Goal: Information Seeking & Learning: Check status

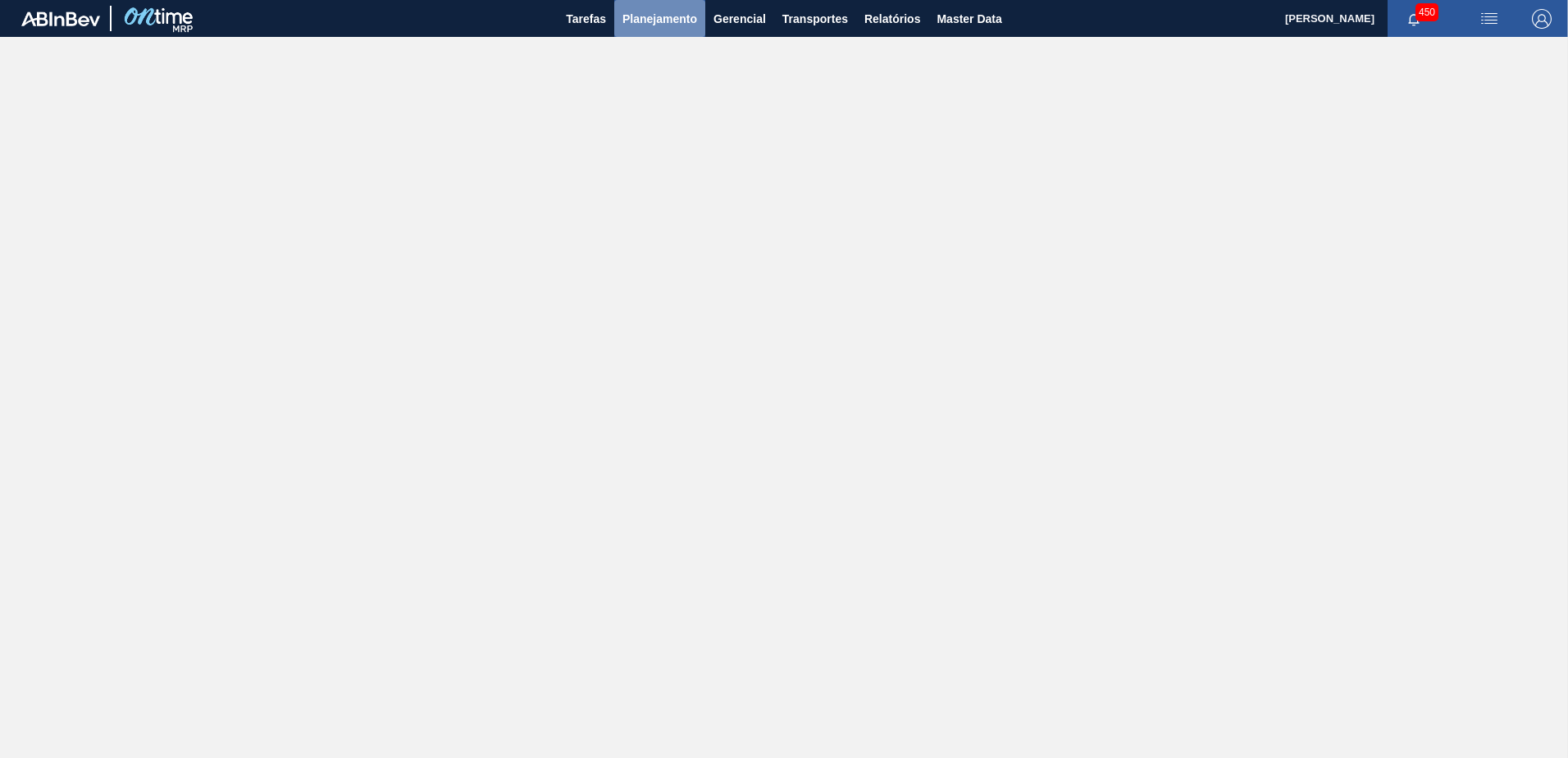
click at [633, 19] on span "Planejamento" at bounding box center [659, 19] width 75 height 20
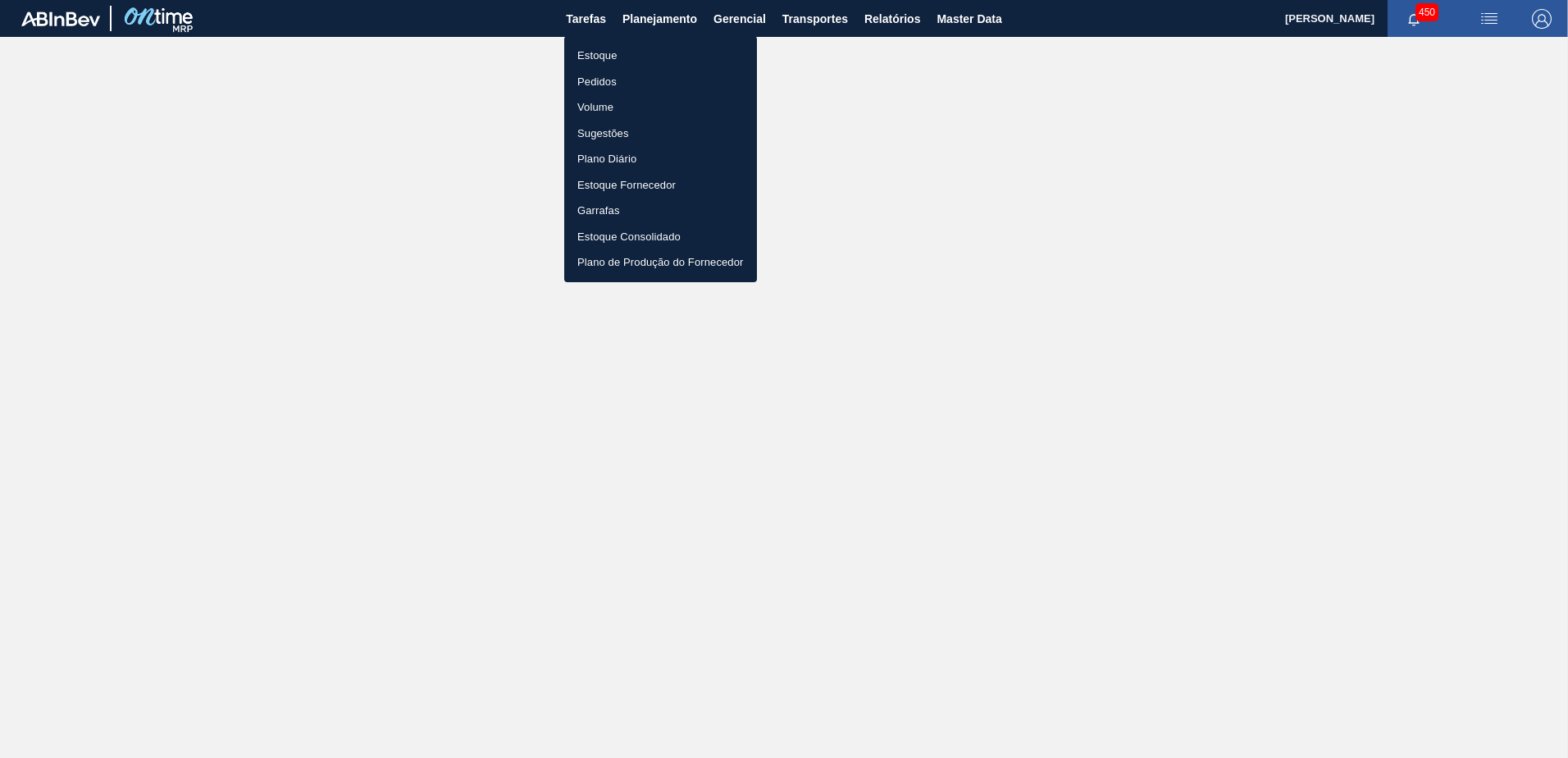
click at [631, 54] on li "Estoque" at bounding box center [660, 55] width 193 height 26
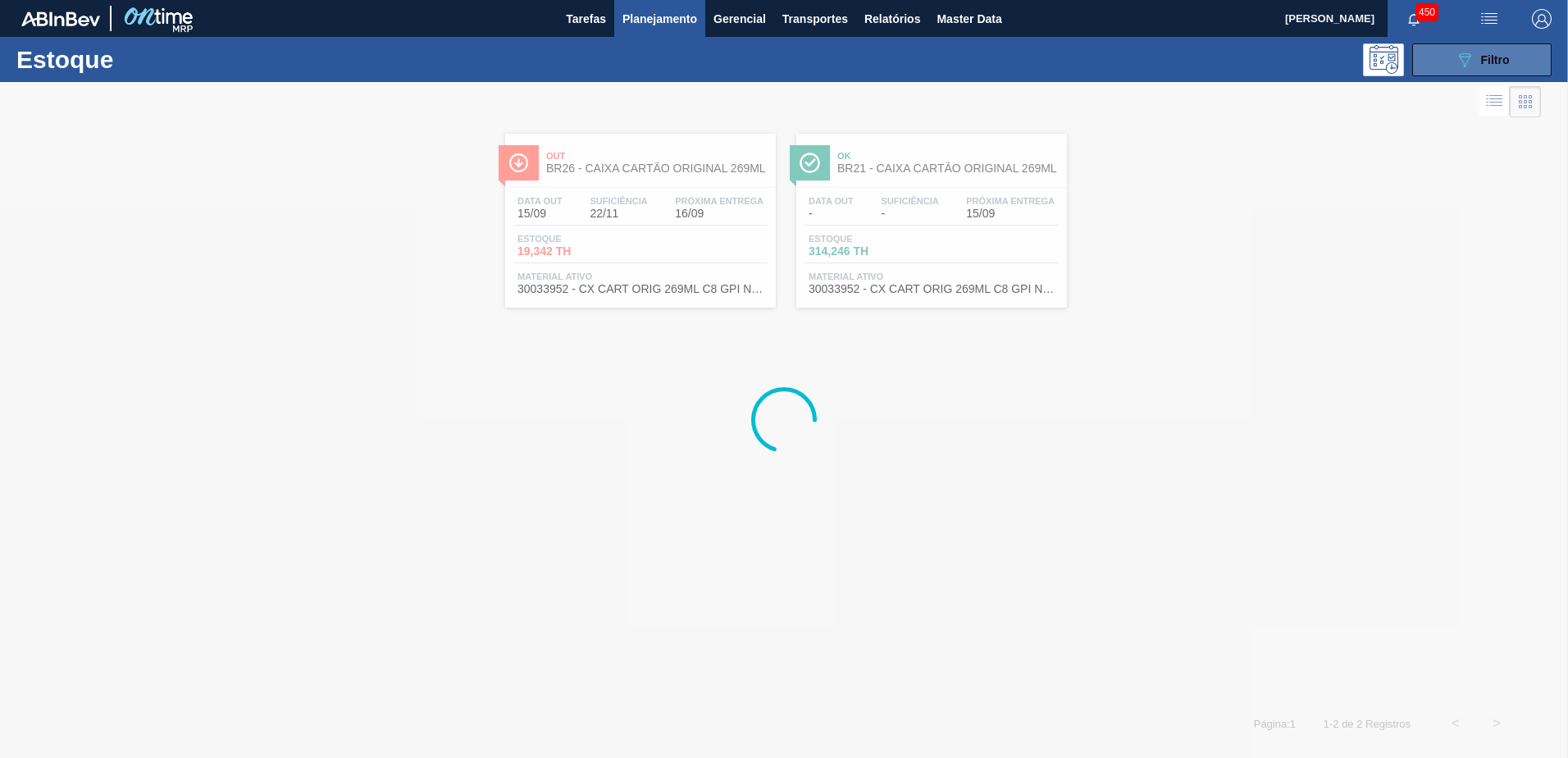
click at [1487, 53] on span "Filtro" at bounding box center [1496, 60] width 29 height 14
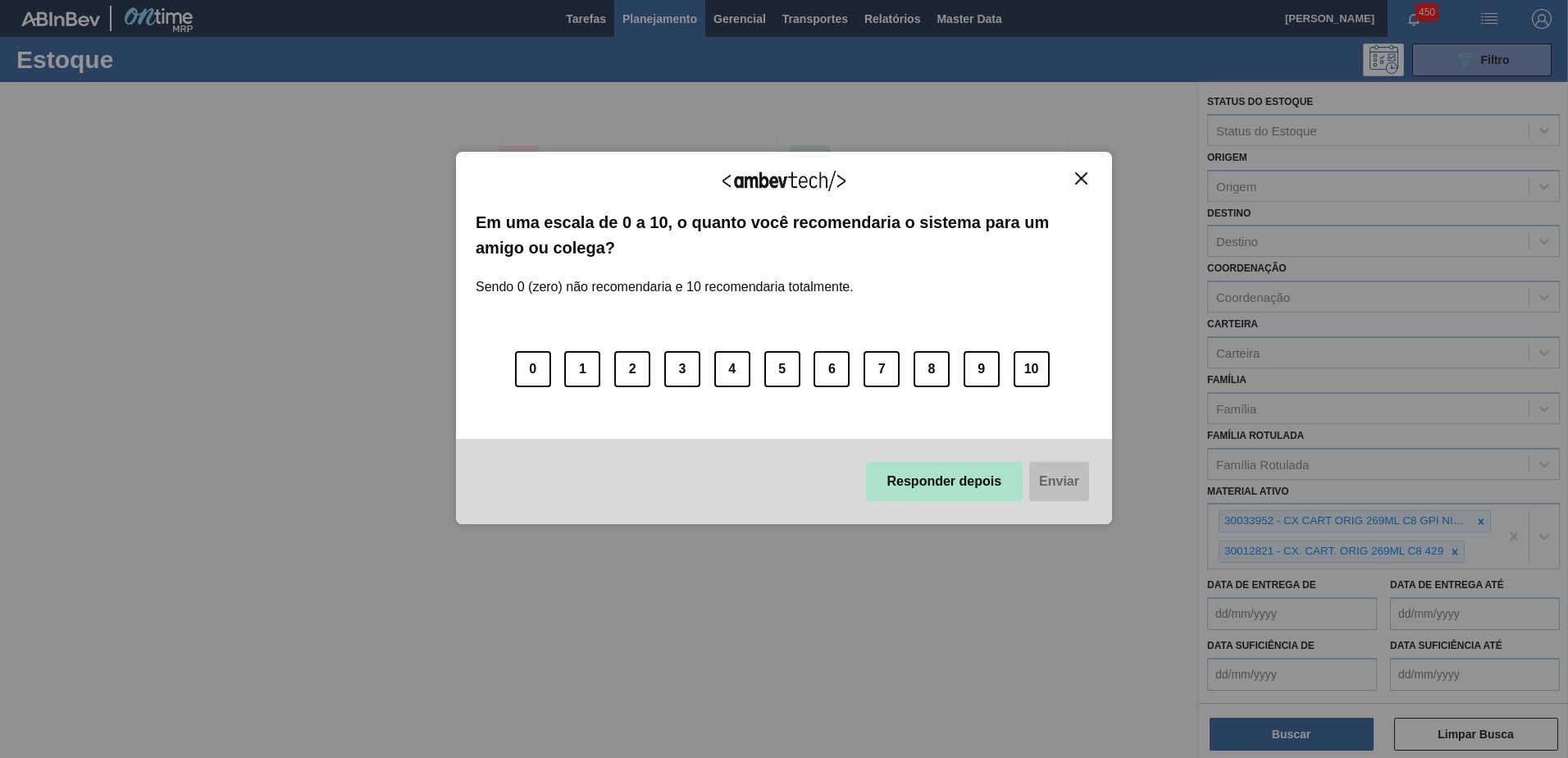
click at [927, 486] on button "Responder depois" at bounding box center [945, 482] width 157 height 40
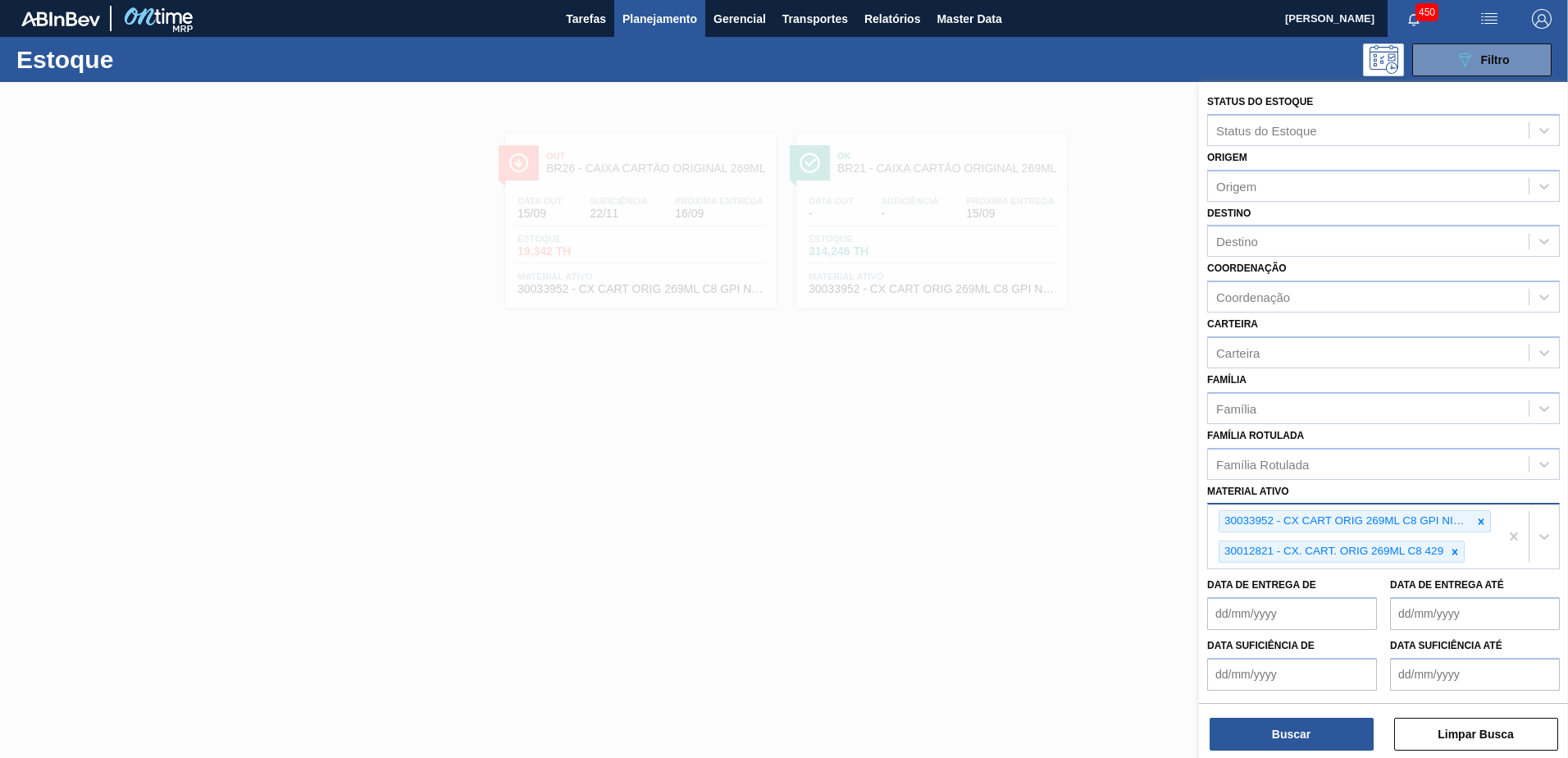
drag, startPoint x: 1481, startPoint y: 516, endPoint x: 1478, endPoint y: 526, distance: 10.4
click at [1481, 516] on icon at bounding box center [1481, 522] width 12 height 12
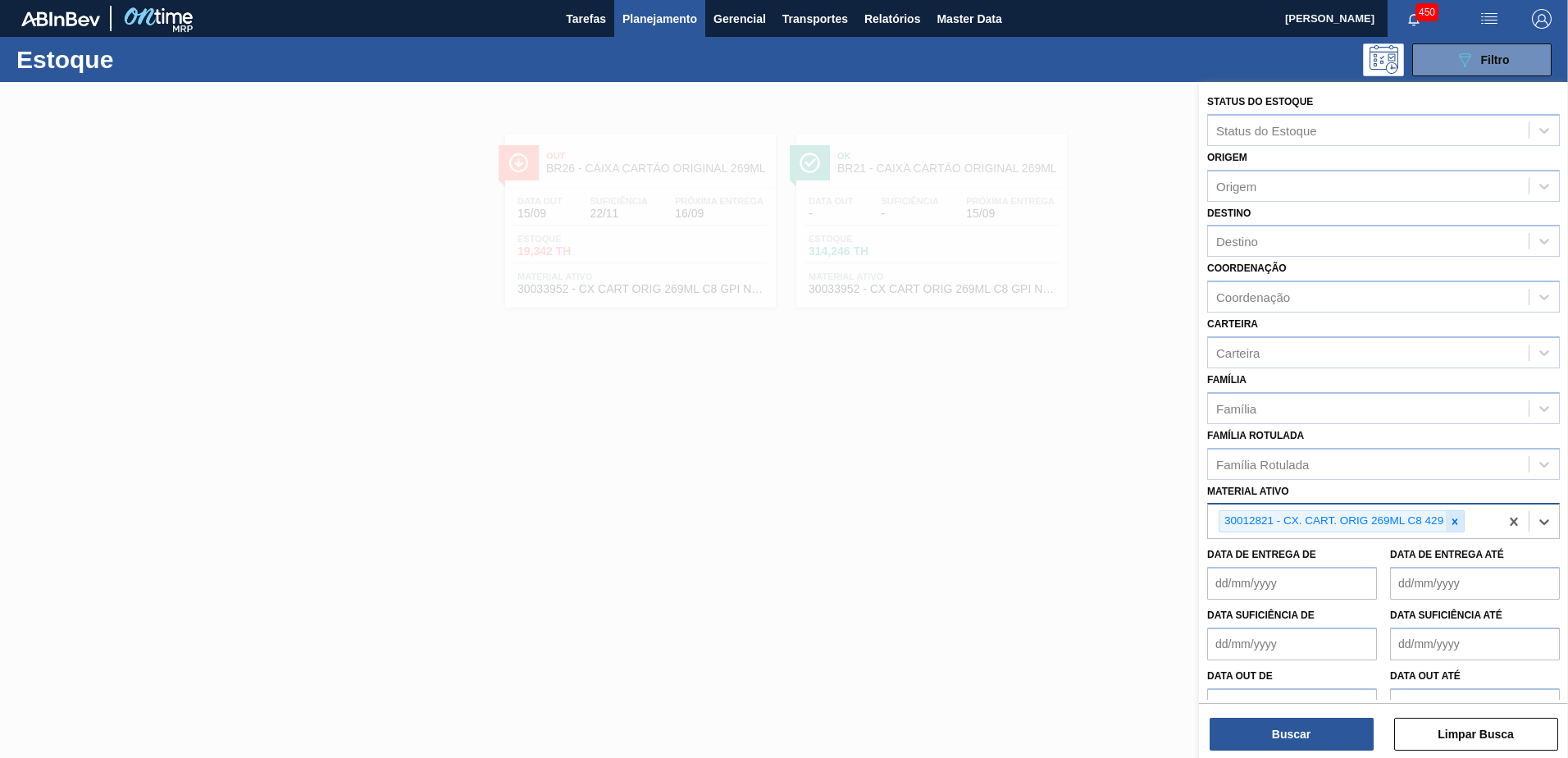
click at [1456, 526] on icon at bounding box center [1455, 522] width 12 height 12
click at [1328, 516] on div "Material ativo" at bounding box center [1368, 519] width 321 height 24
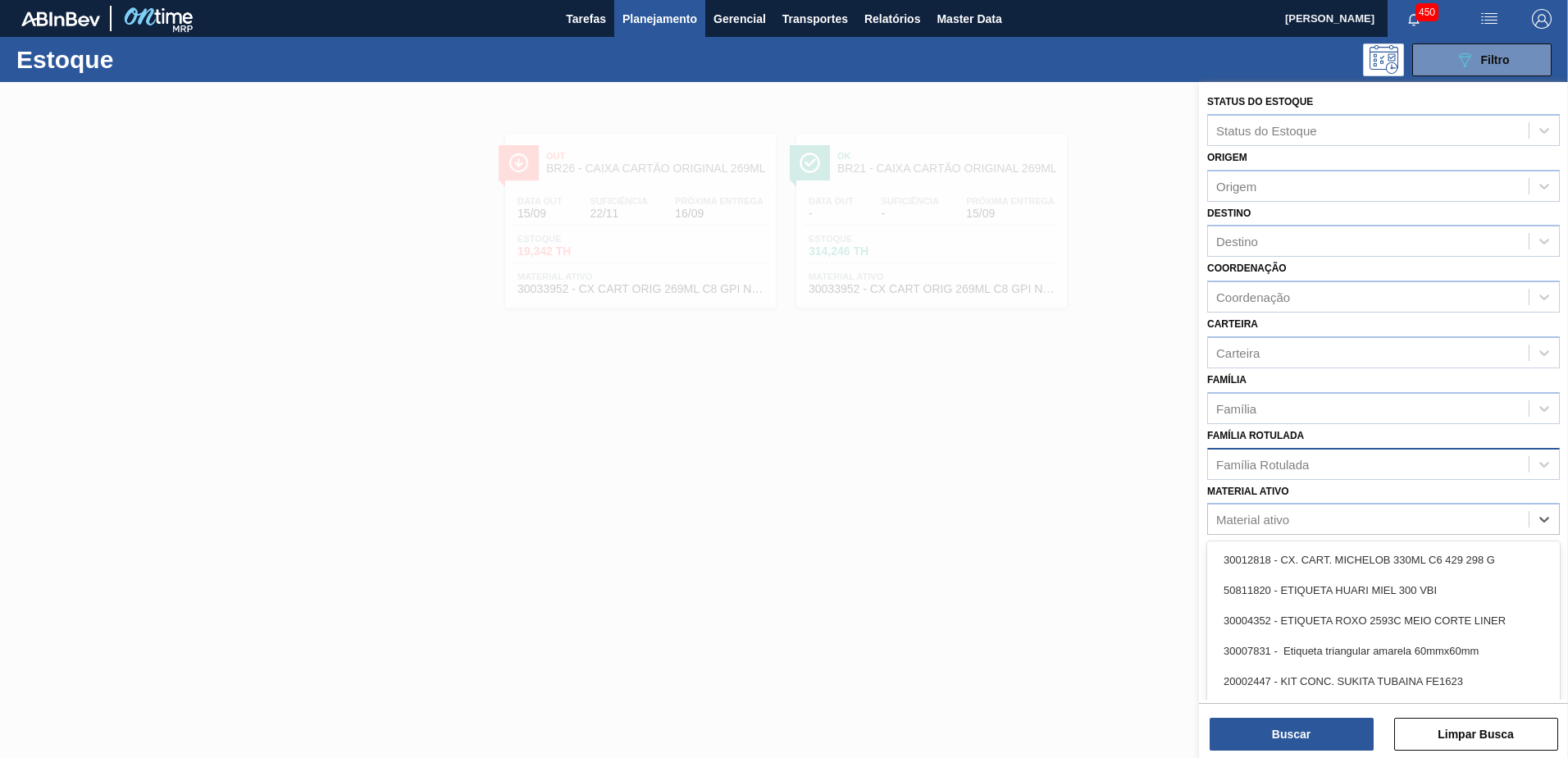
click at [1296, 465] on div "Família Rotulada" at bounding box center [1262, 463] width 92 height 14
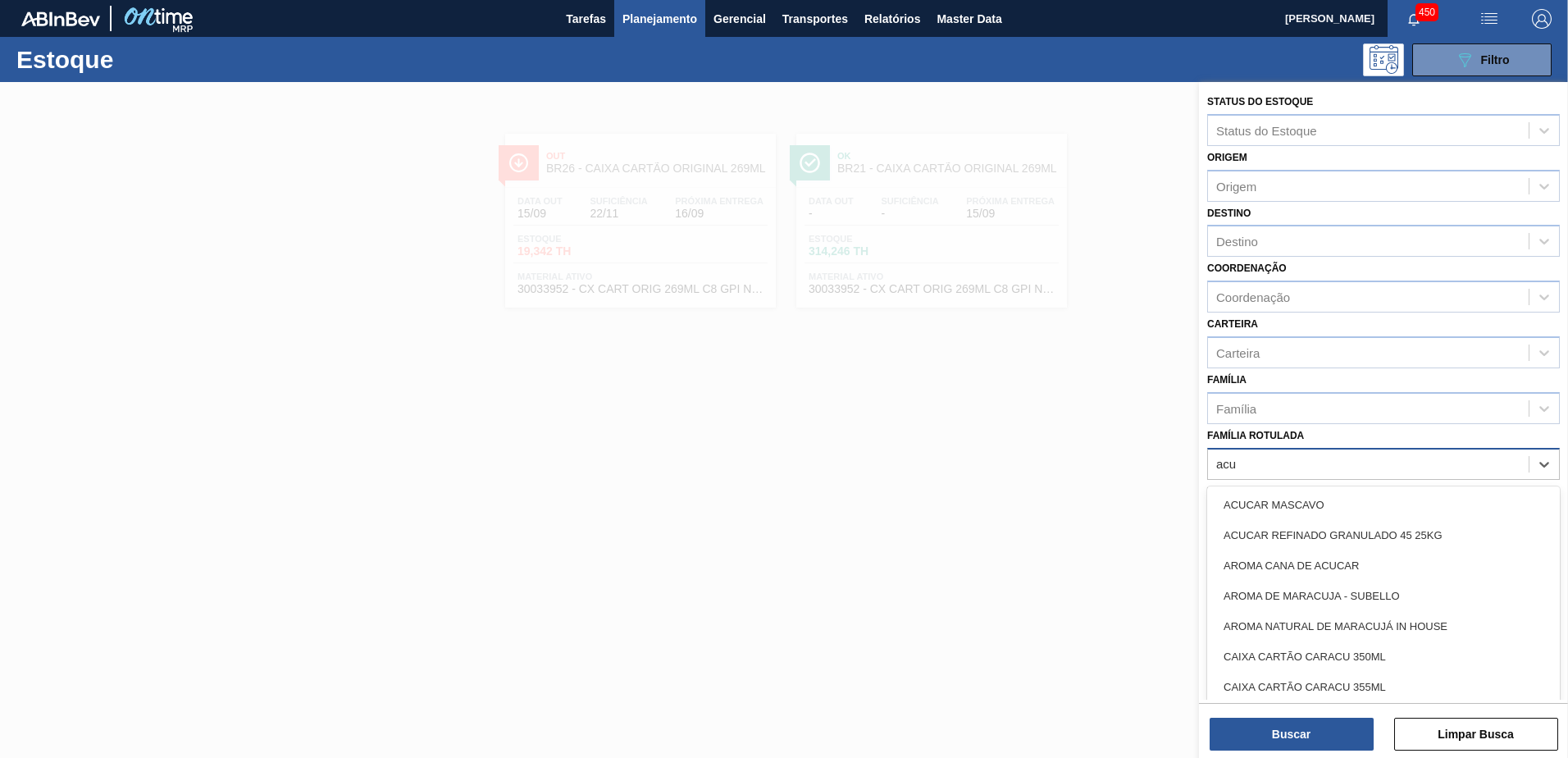
type Rotulada "acuc"
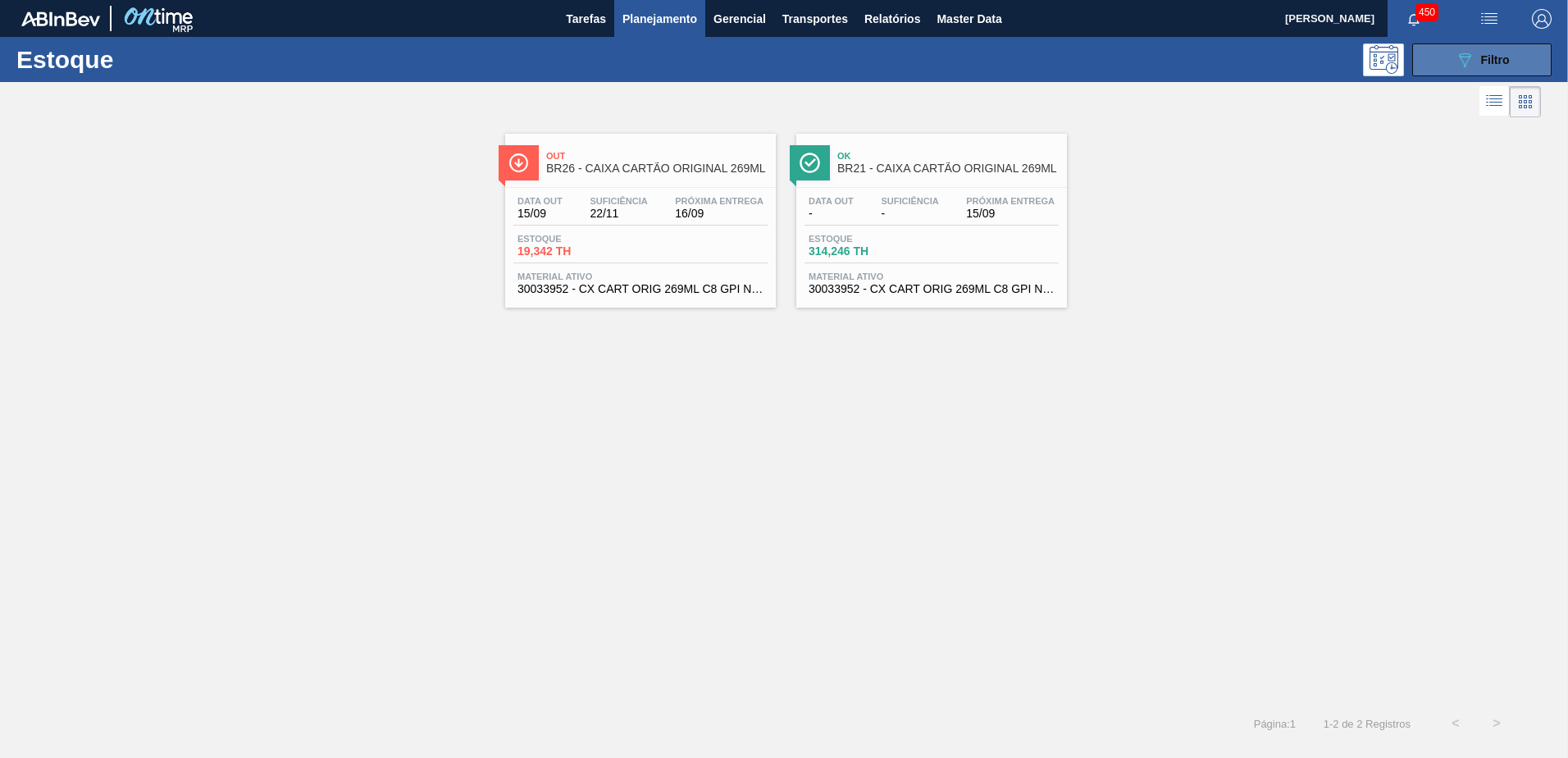
click at [1497, 51] on div "089F7B8B-B2A5-4AFE-B5C0-19BA573D28AC Filtro" at bounding box center [1482, 60] width 55 height 20
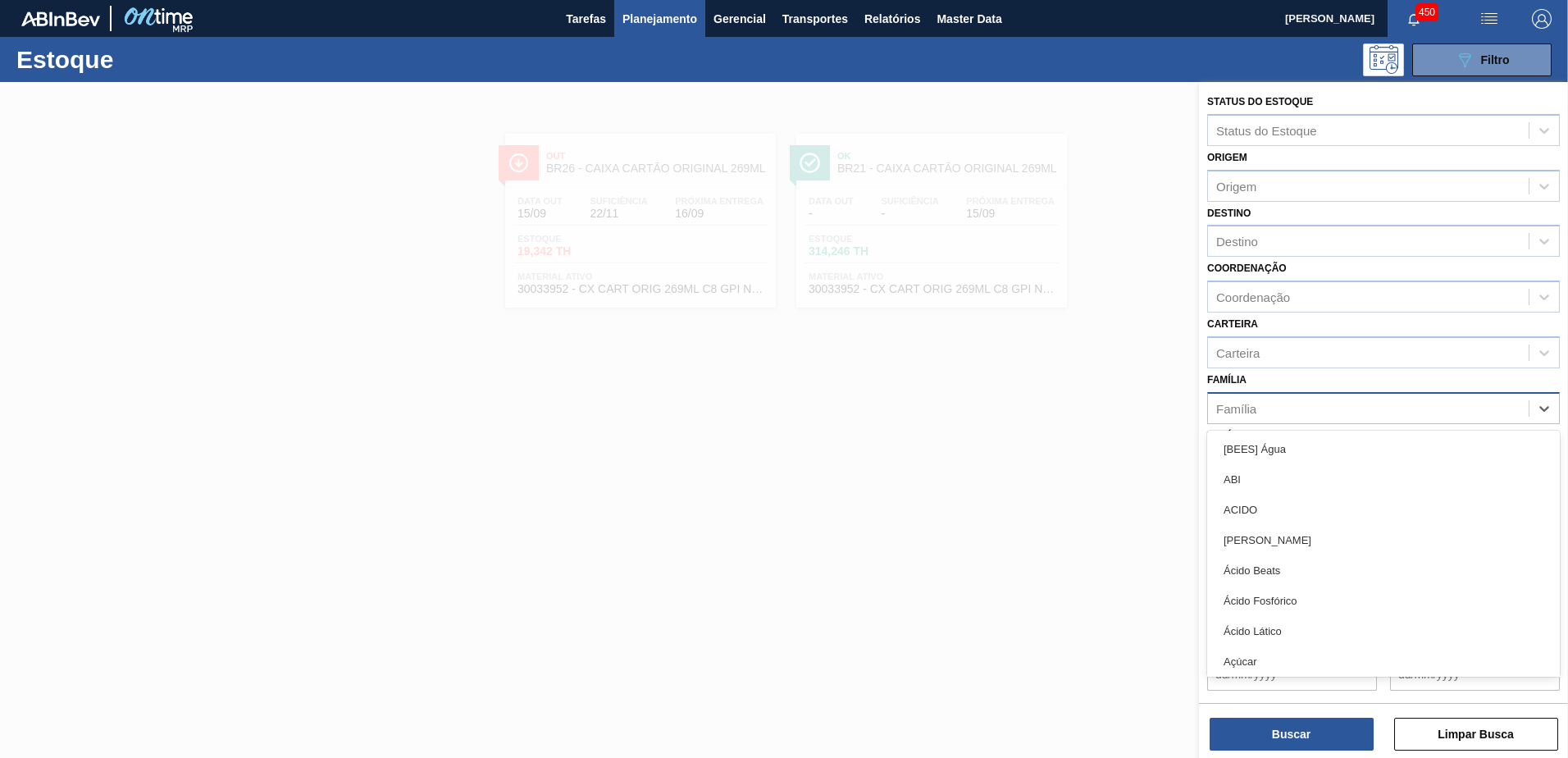
click at [1346, 414] on div "Família" at bounding box center [1368, 408] width 321 height 24
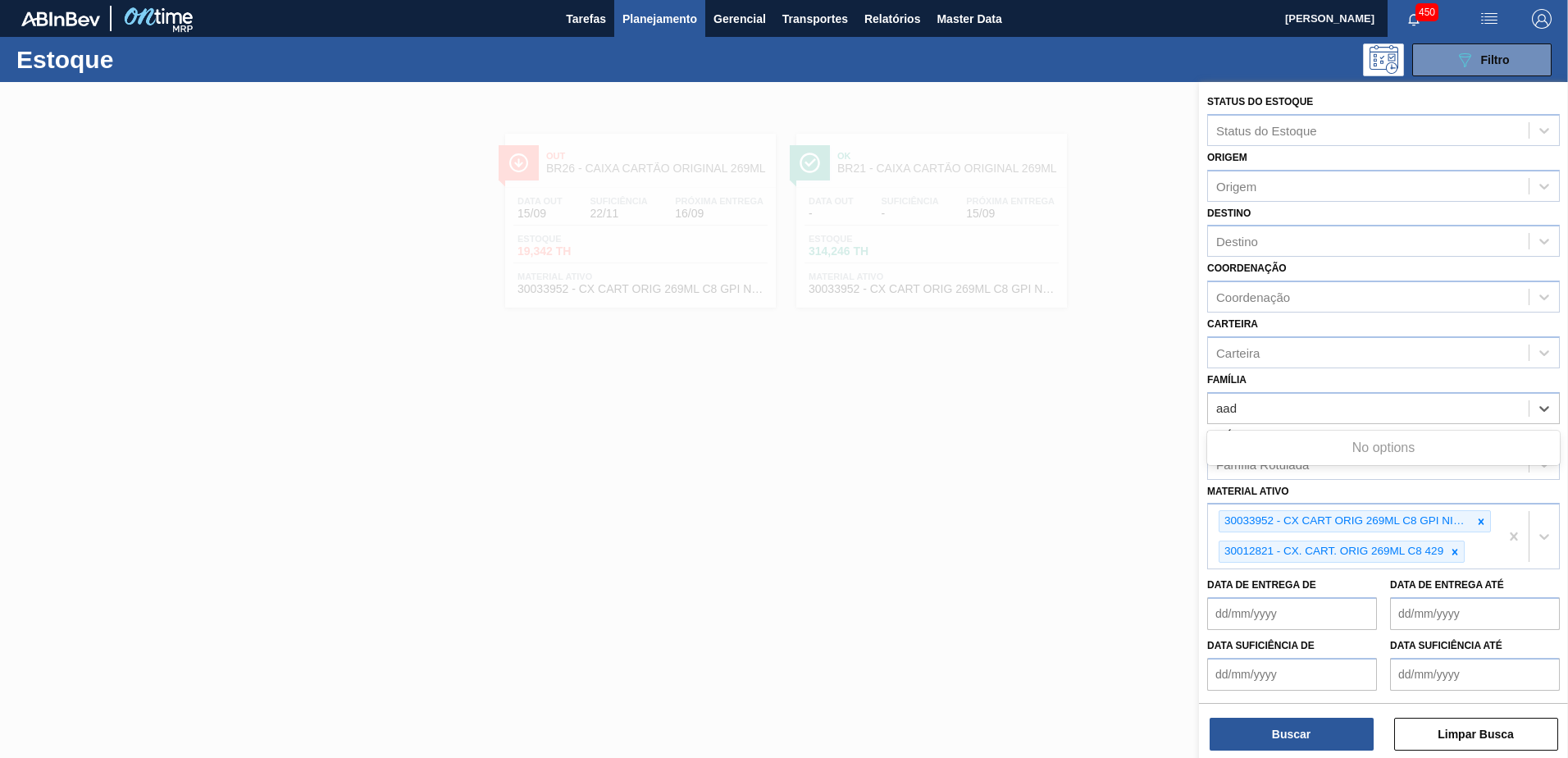
type input "aa"
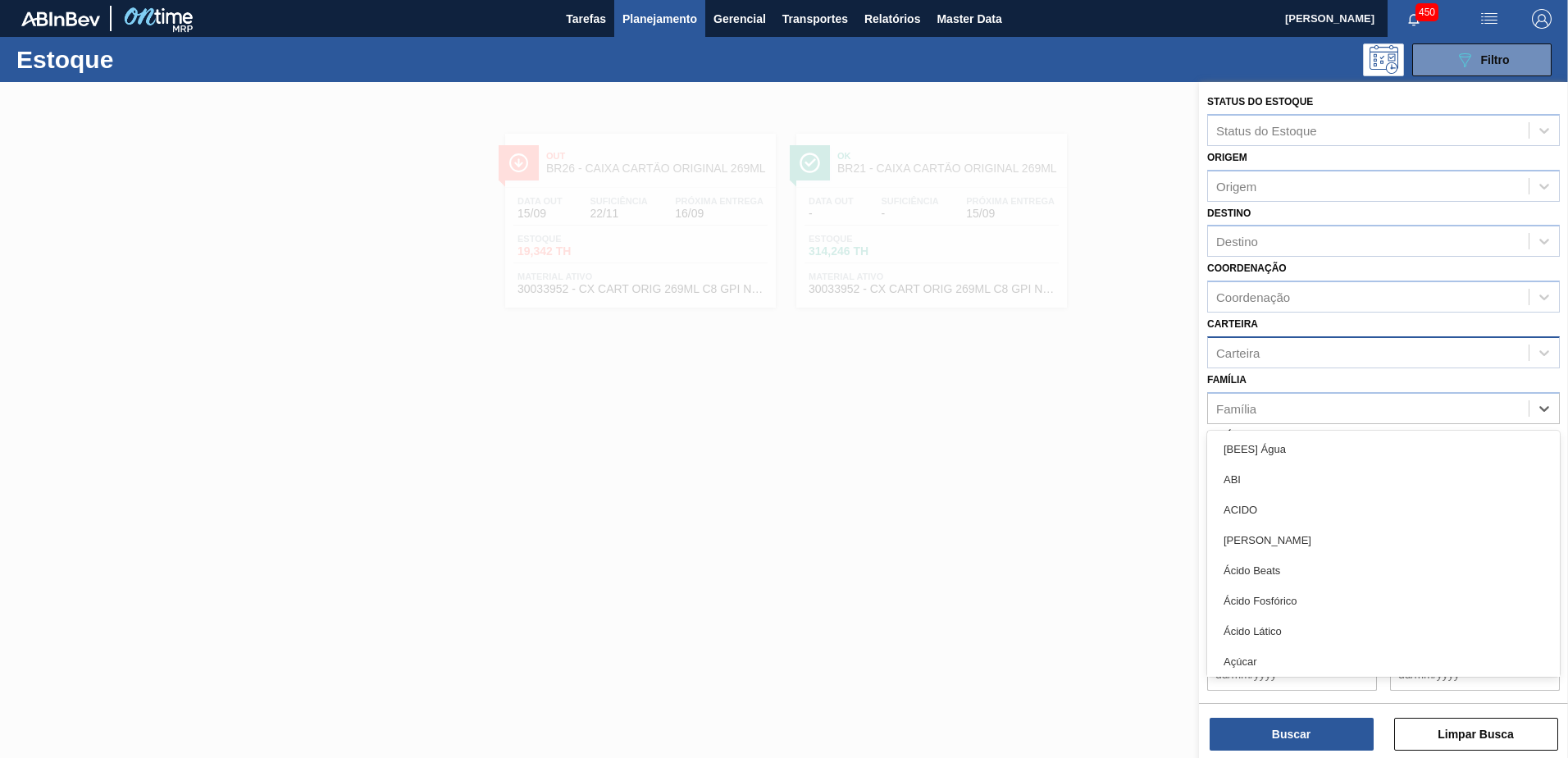
click at [1274, 347] on div "Carteira" at bounding box center [1368, 352] width 321 height 24
type input "ace"
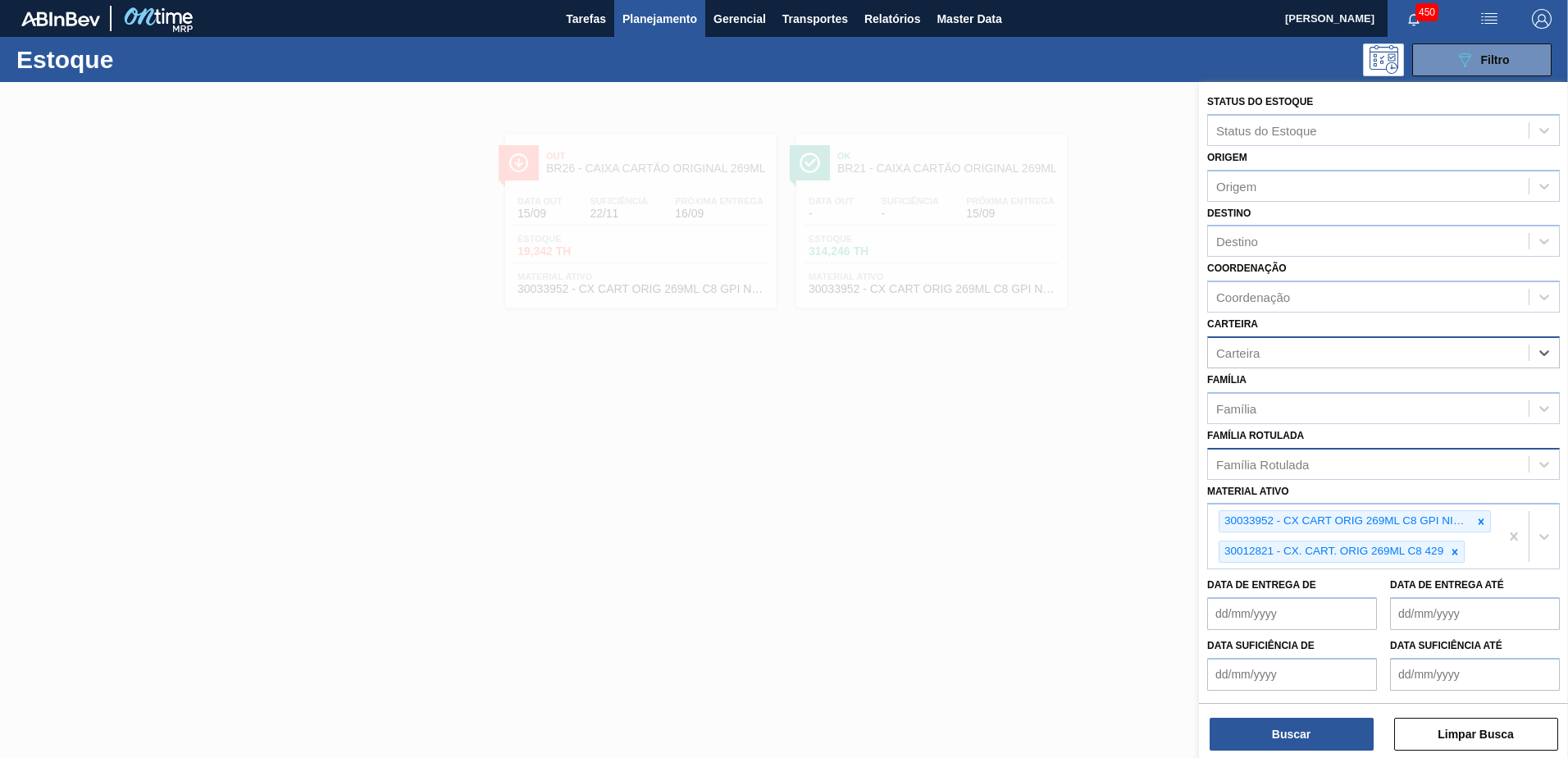
click at [1274, 348] on div "Carteira" at bounding box center [1368, 352] width 321 height 24
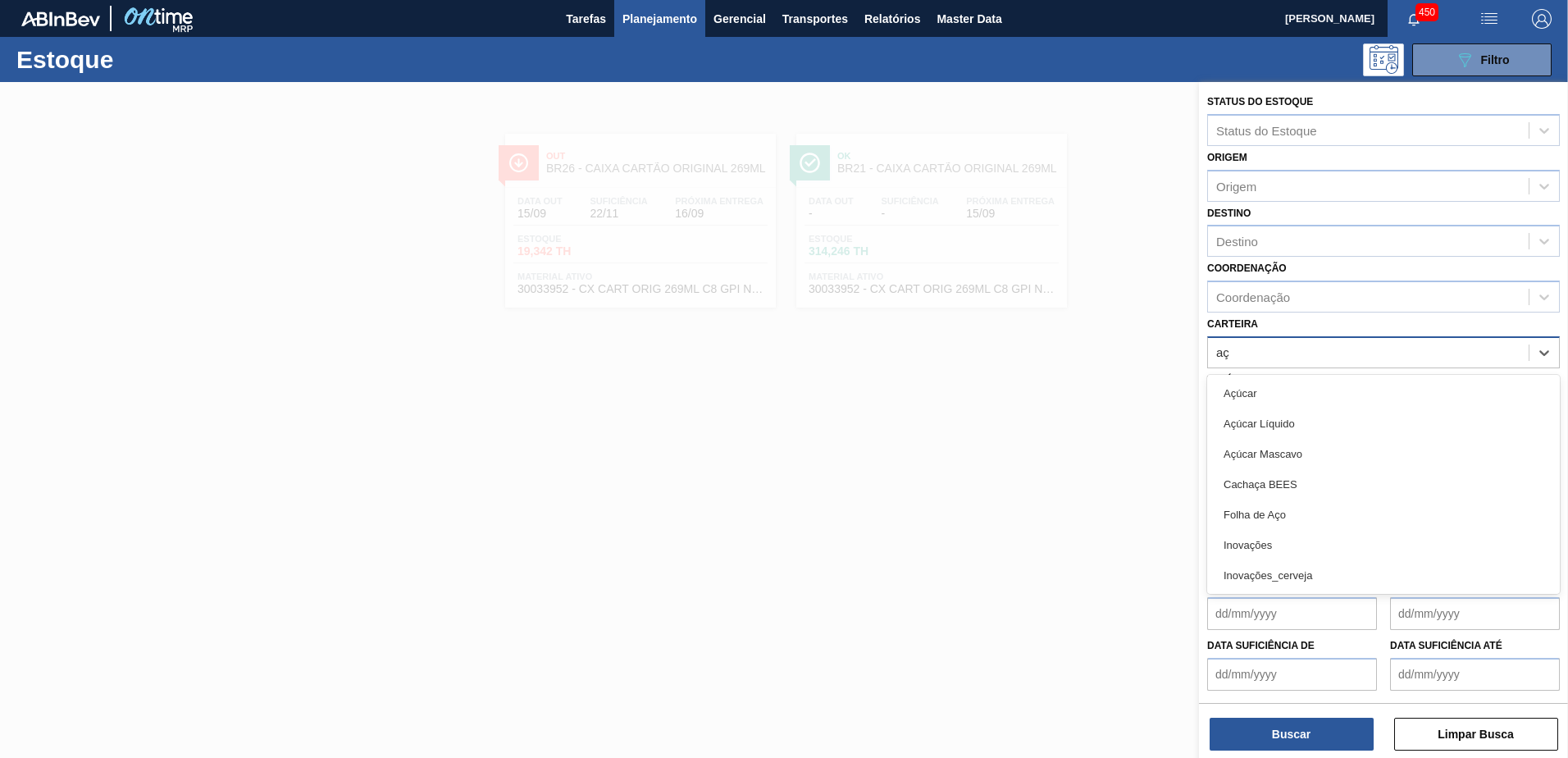
type input "a"
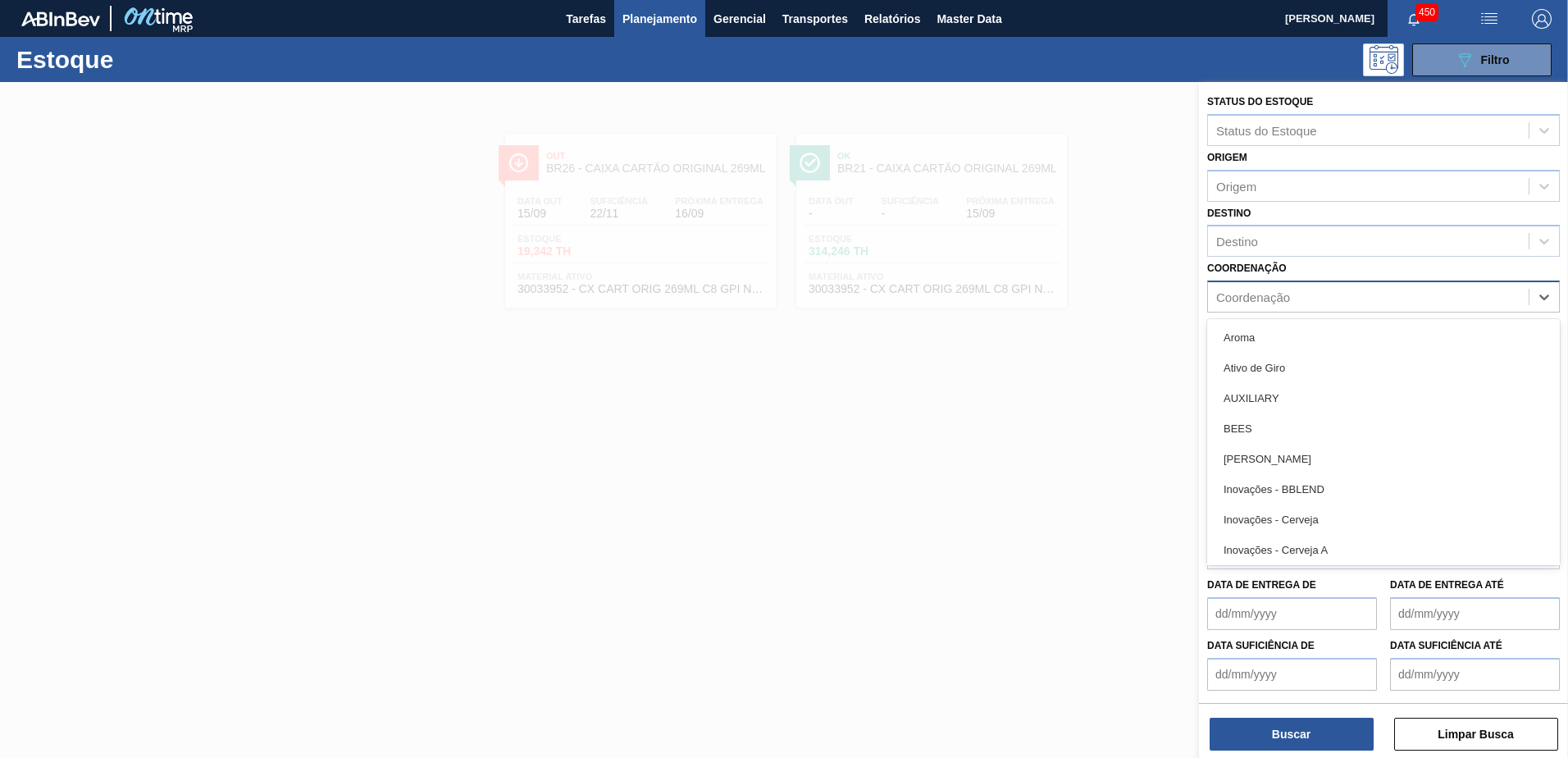
click at [1358, 292] on div "Coordenação" at bounding box center [1368, 298] width 321 height 24
click at [1356, 289] on div "Coordenação" at bounding box center [1368, 298] width 321 height 24
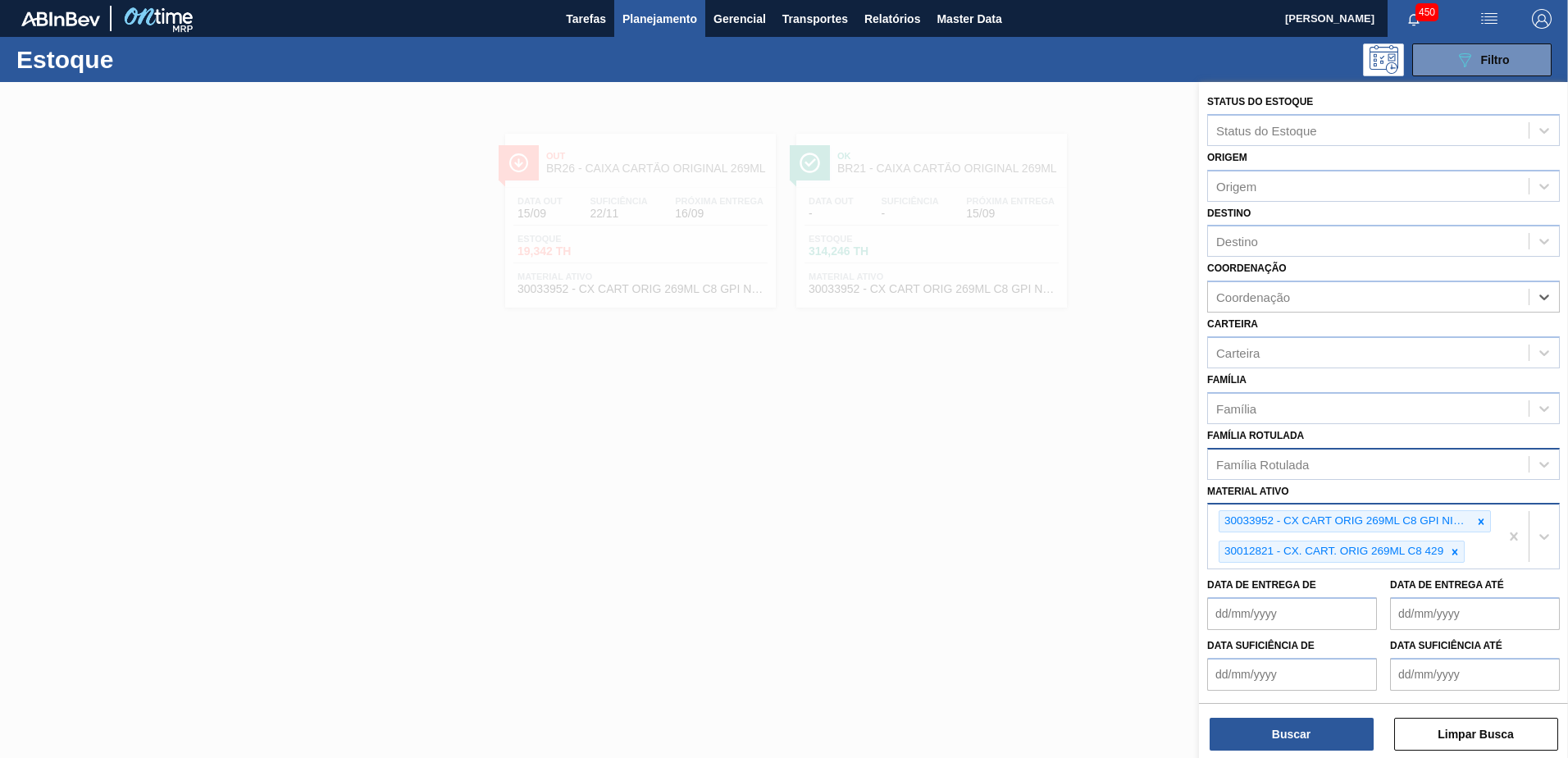
click at [1485, 525] on div at bounding box center [1481, 521] width 18 height 21
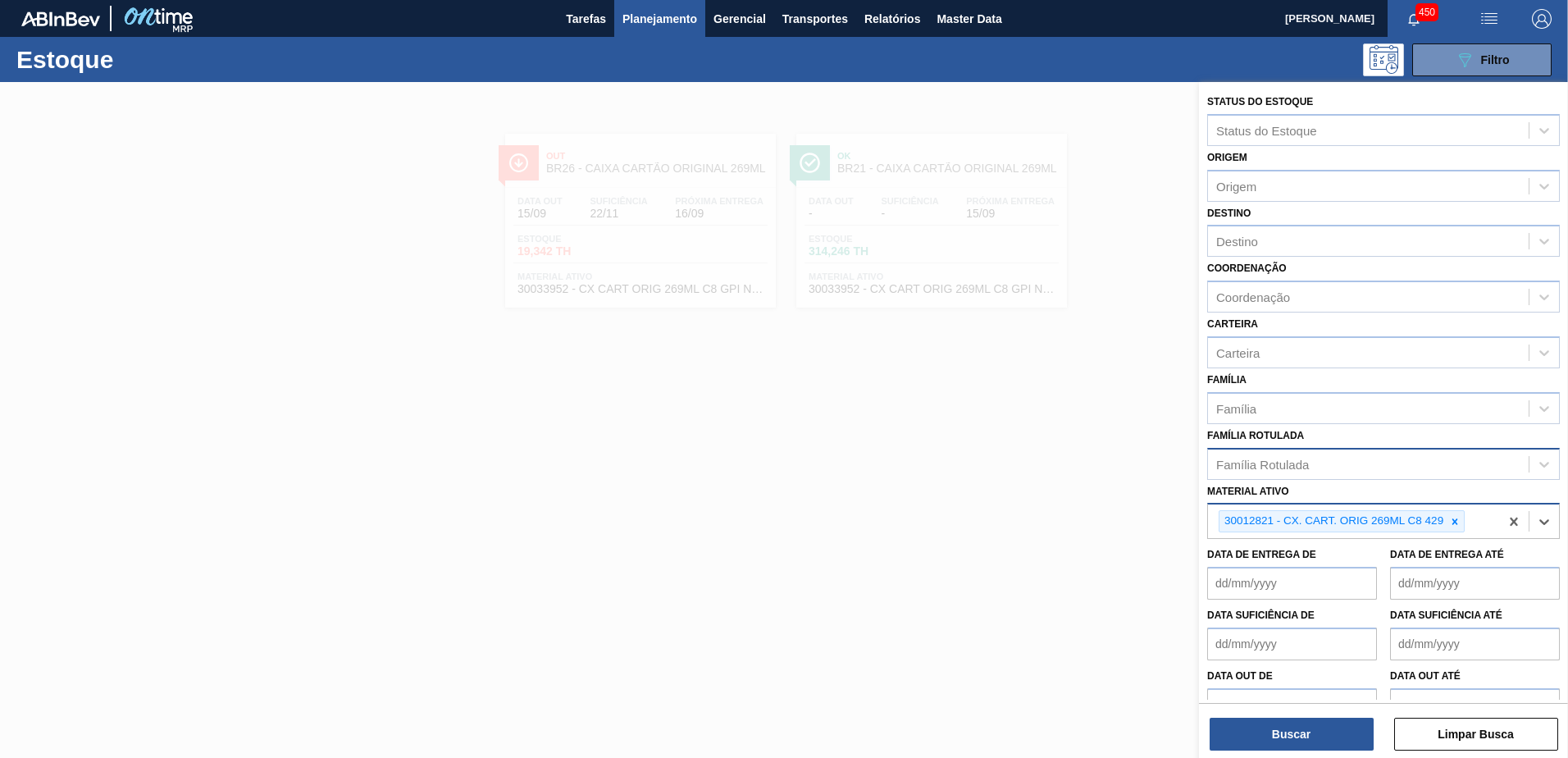
click at [1458, 521] on icon at bounding box center [1455, 522] width 12 height 12
click at [1333, 467] on div "Família Rotulada" at bounding box center [1368, 464] width 321 height 24
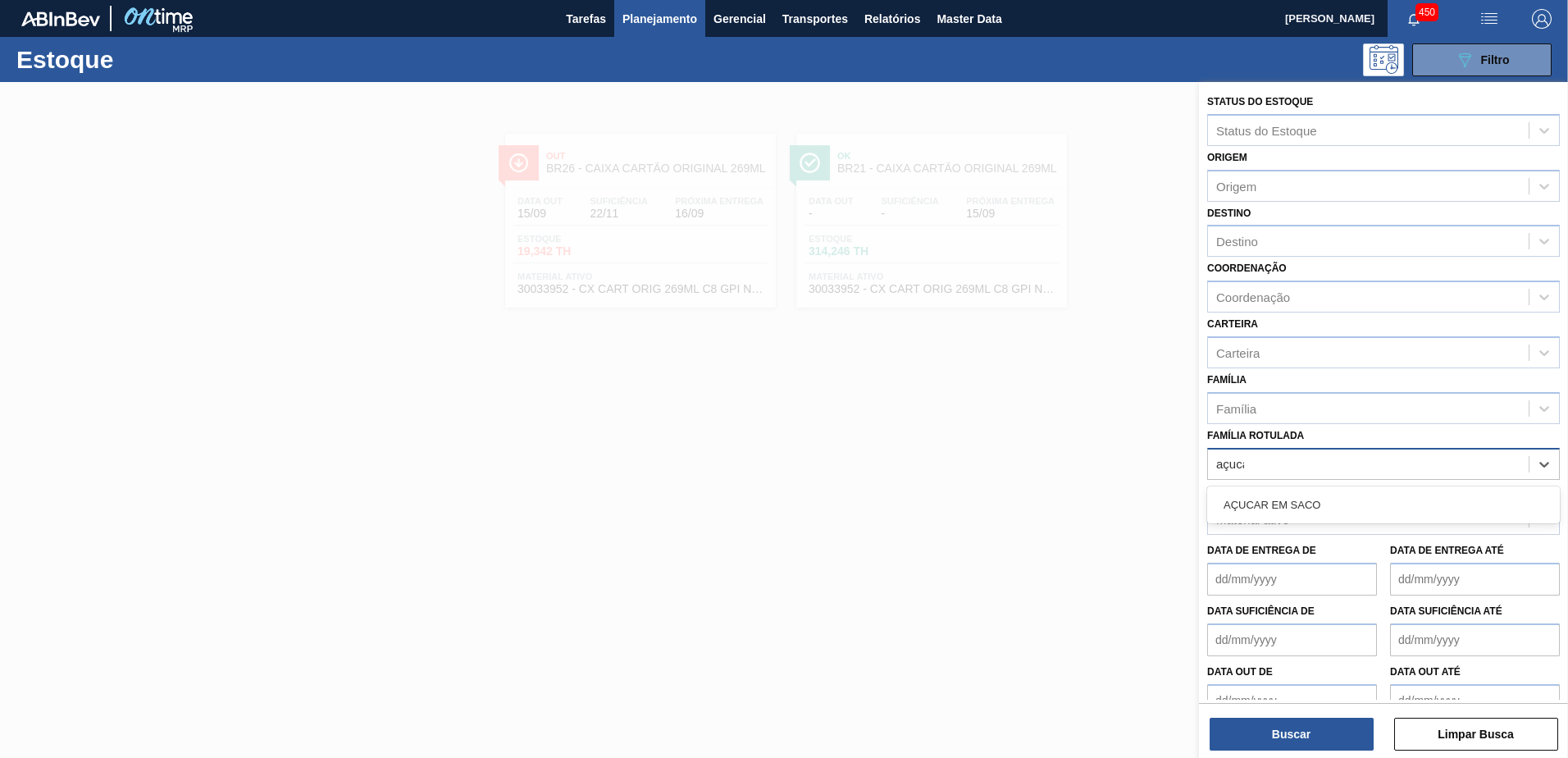
type Rotulada "açucar"
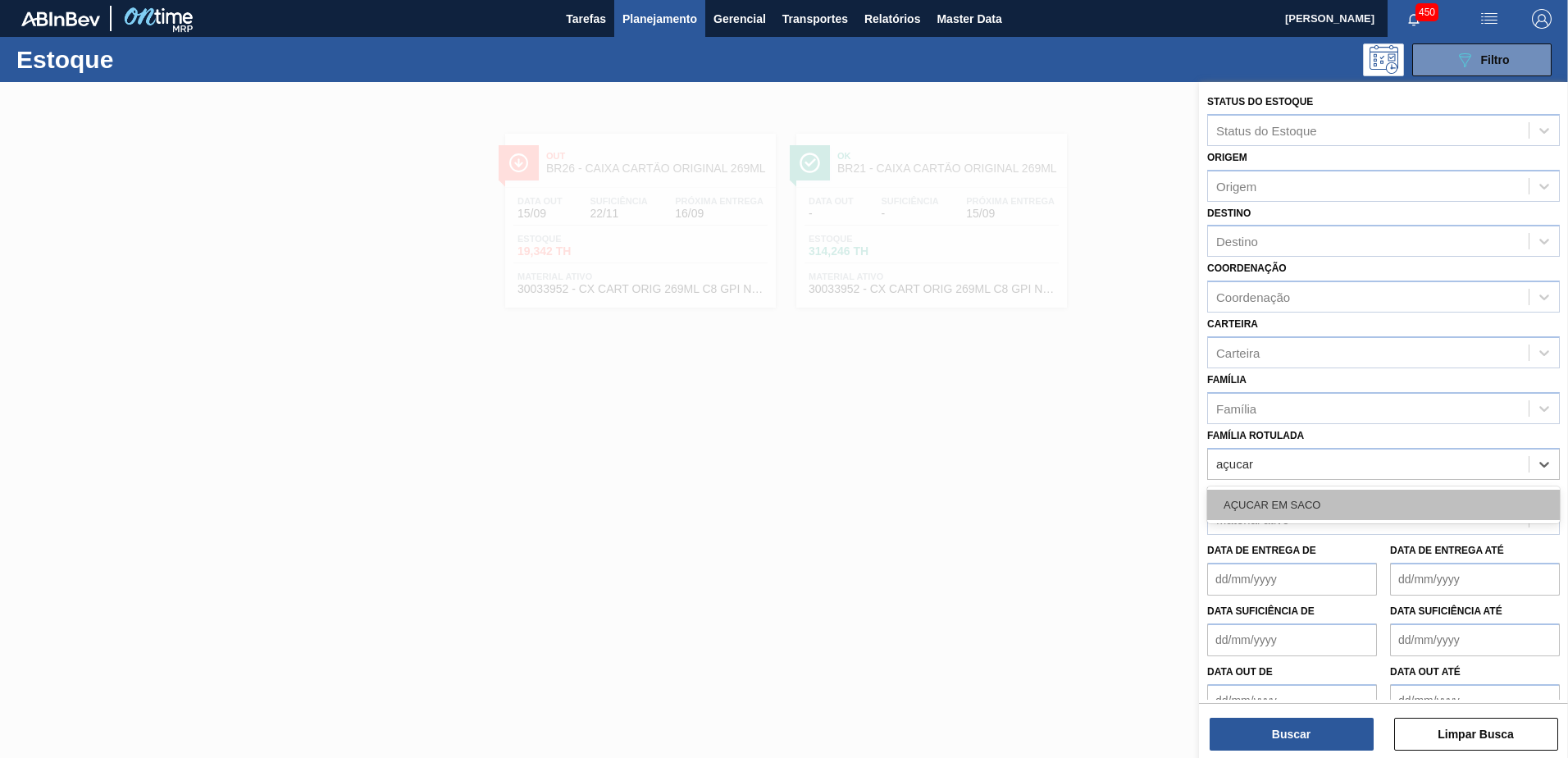
click at [1330, 489] on div "AÇUCAR EM SACO" at bounding box center [1384, 505] width 353 height 37
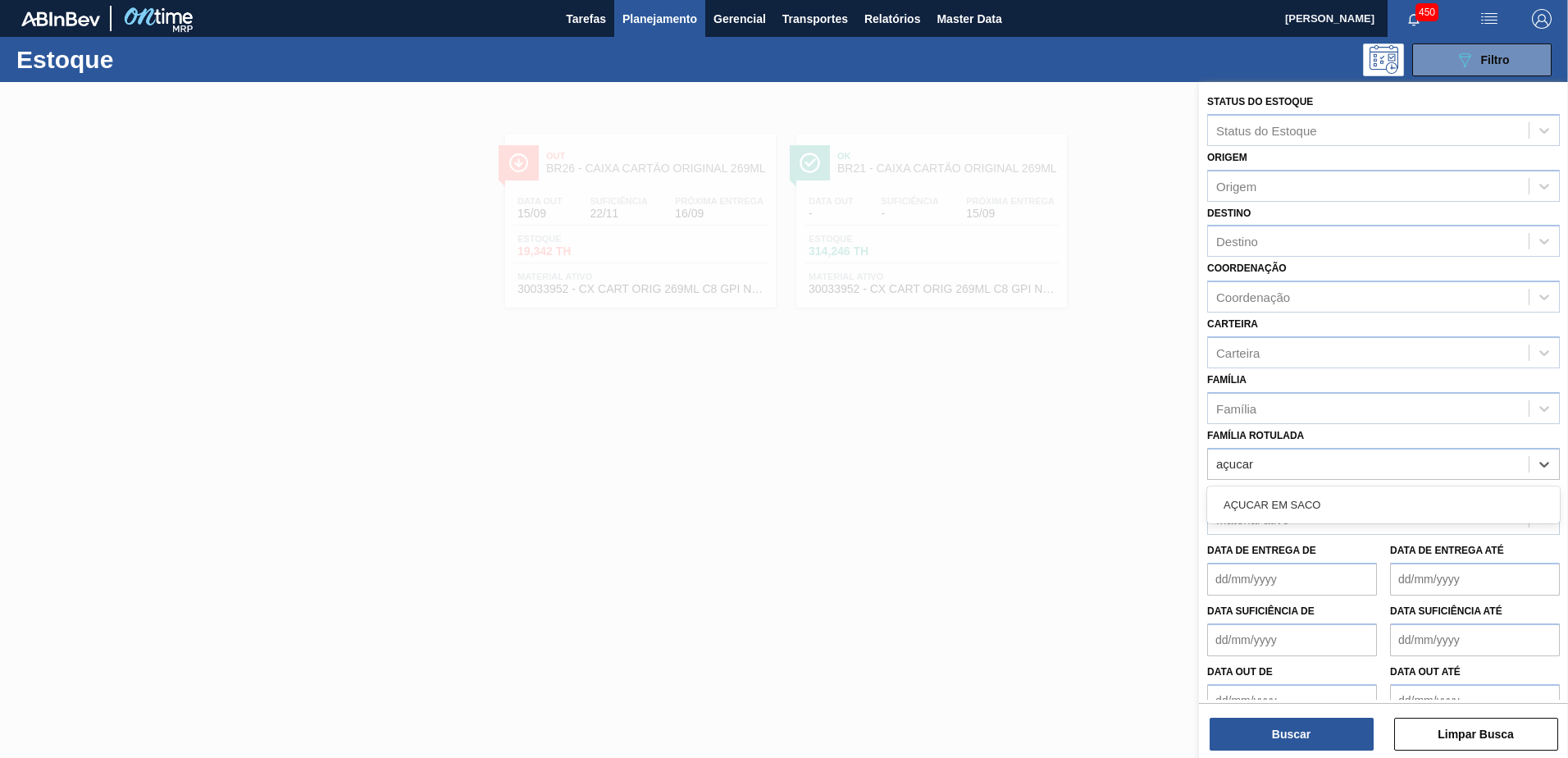
click at [1337, 498] on div "AÇUCAR EM SACO" at bounding box center [1384, 506] width 353 height 31
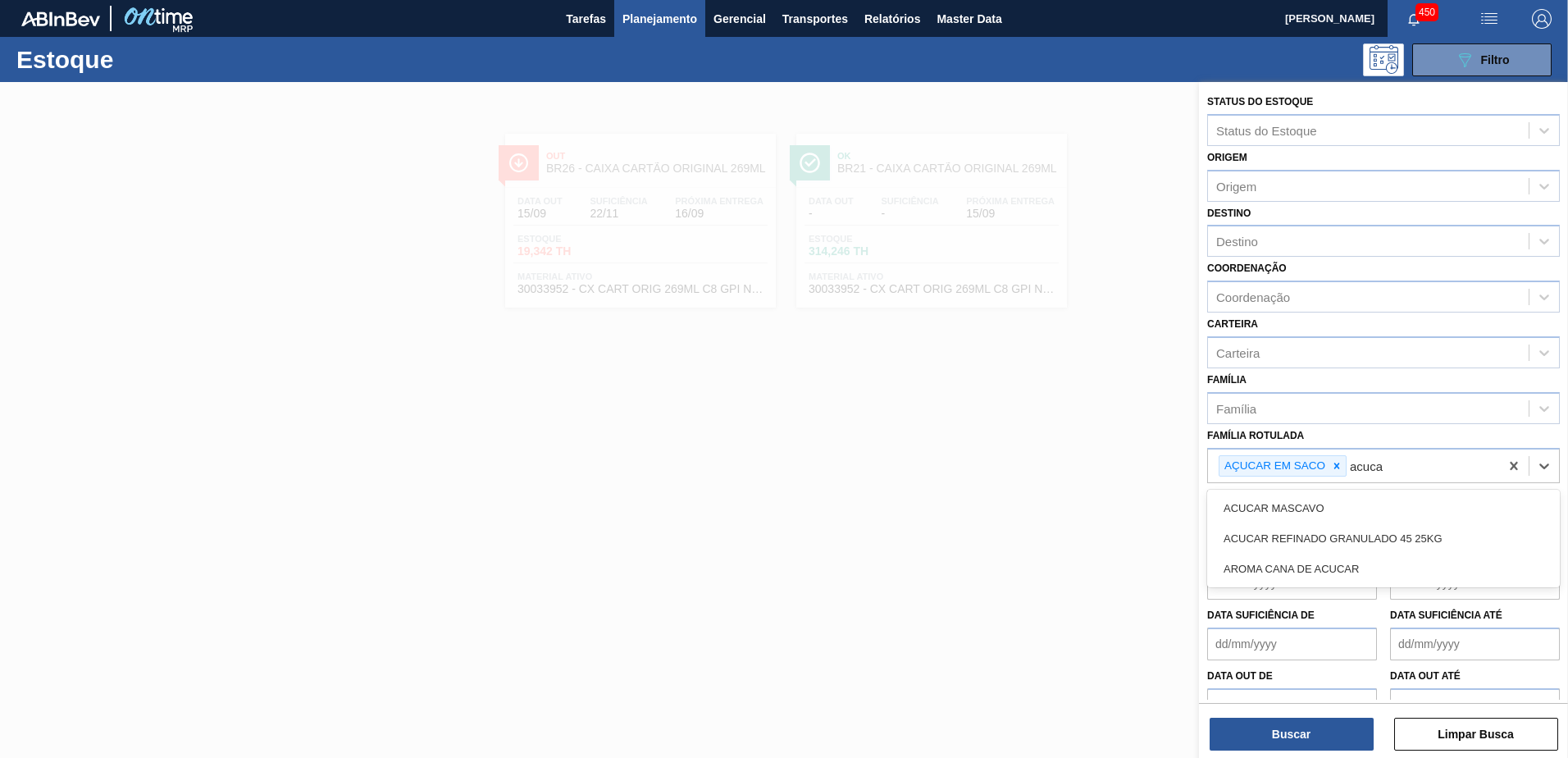
type Rotulada "acucar"
click at [1338, 499] on div "ACUCAR MASCAVO" at bounding box center [1384, 508] width 353 height 31
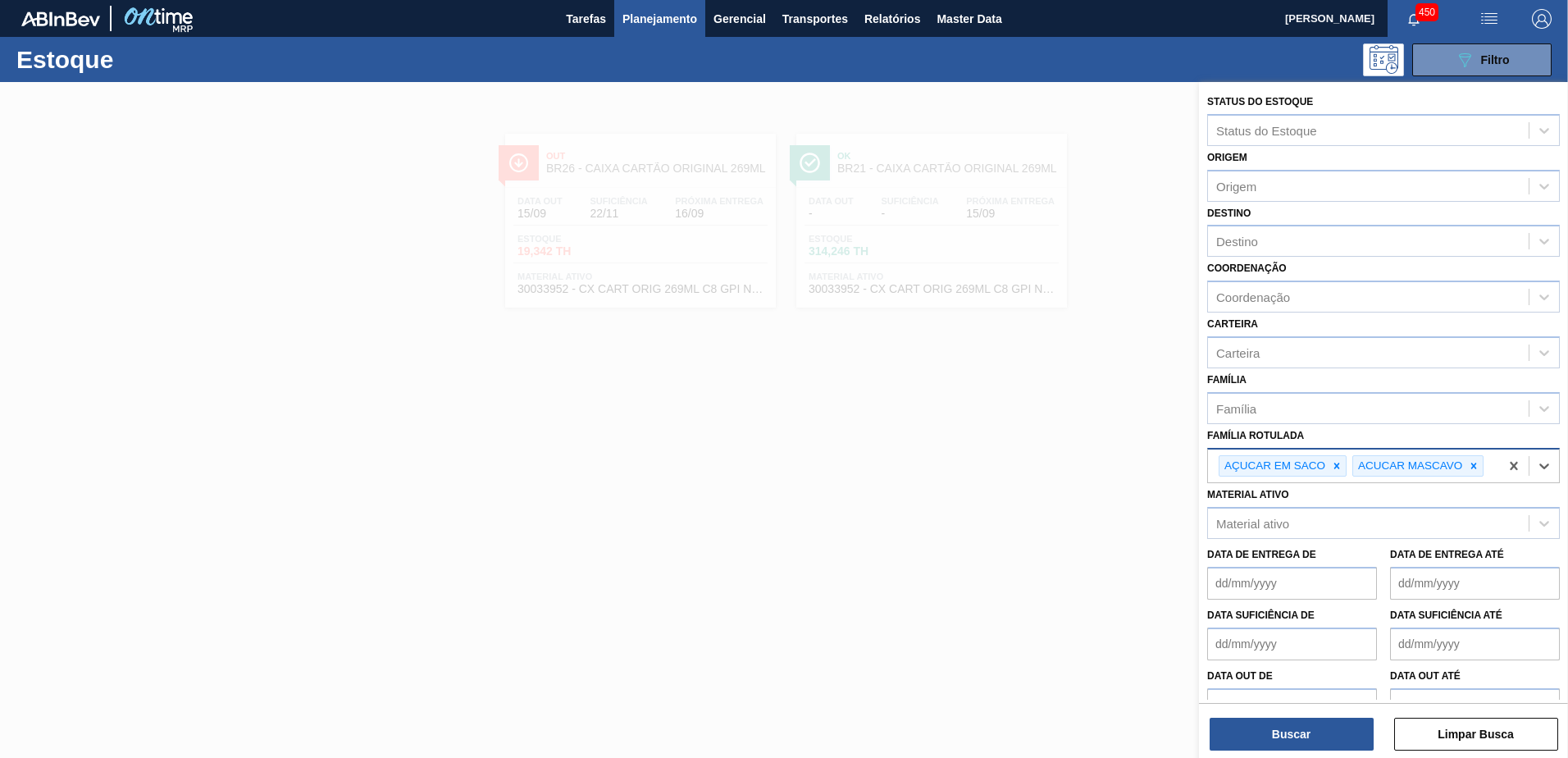
type Rotulada "c"
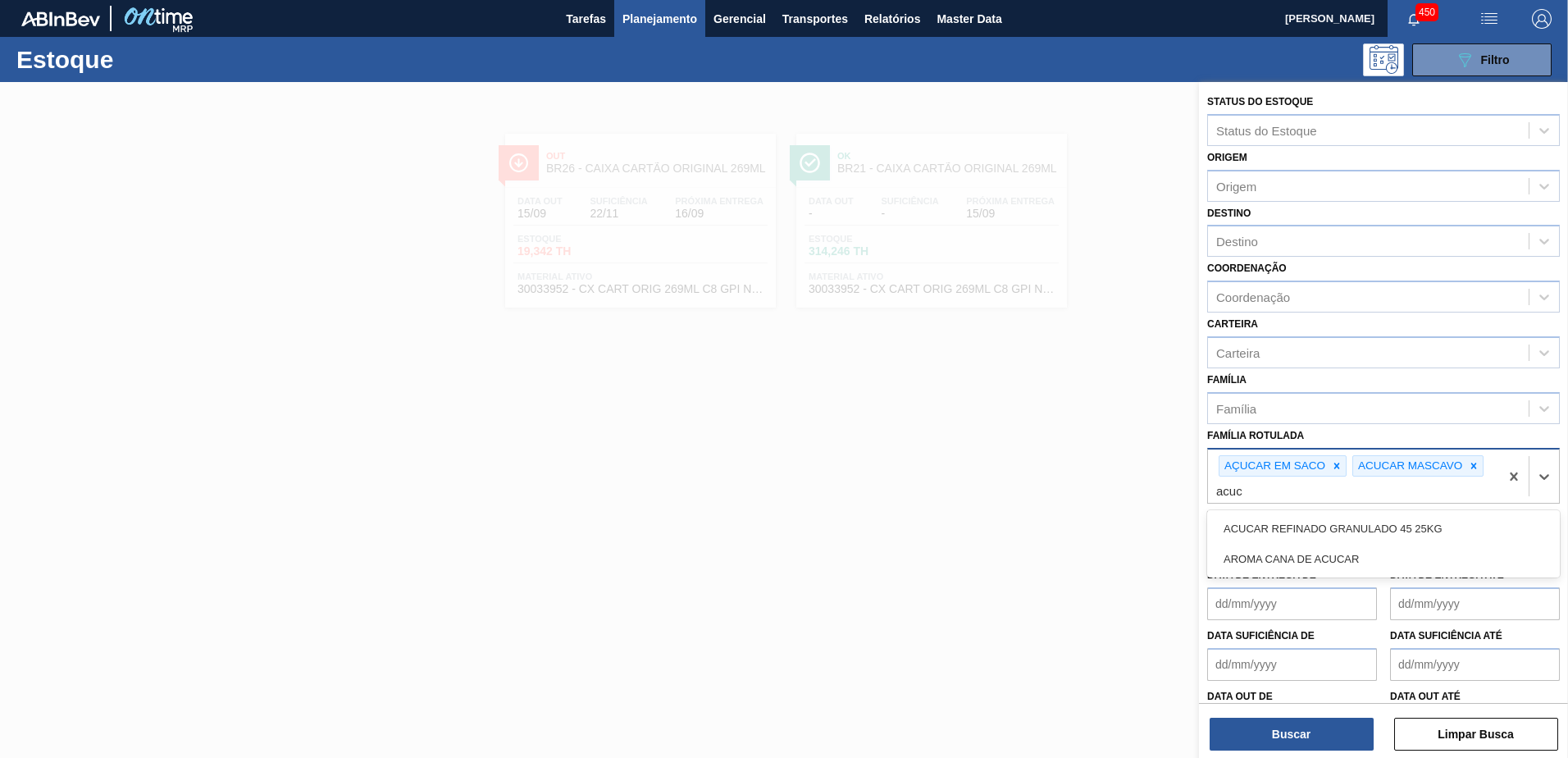
type Rotulada "acuca"
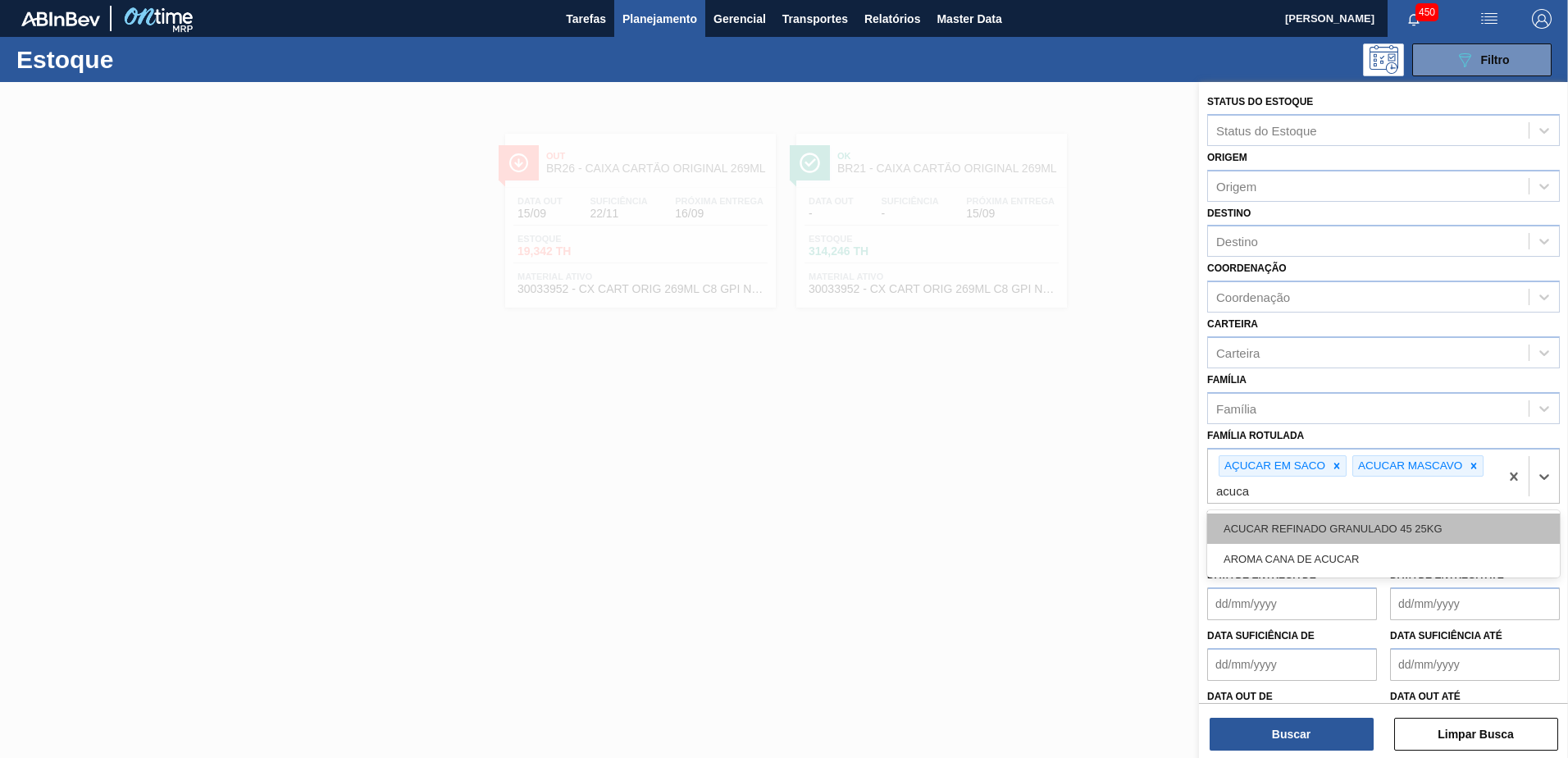
click at [1347, 520] on div "ACUCAR REFINADO GRANULADO 45 25KG" at bounding box center [1384, 529] width 353 height 31
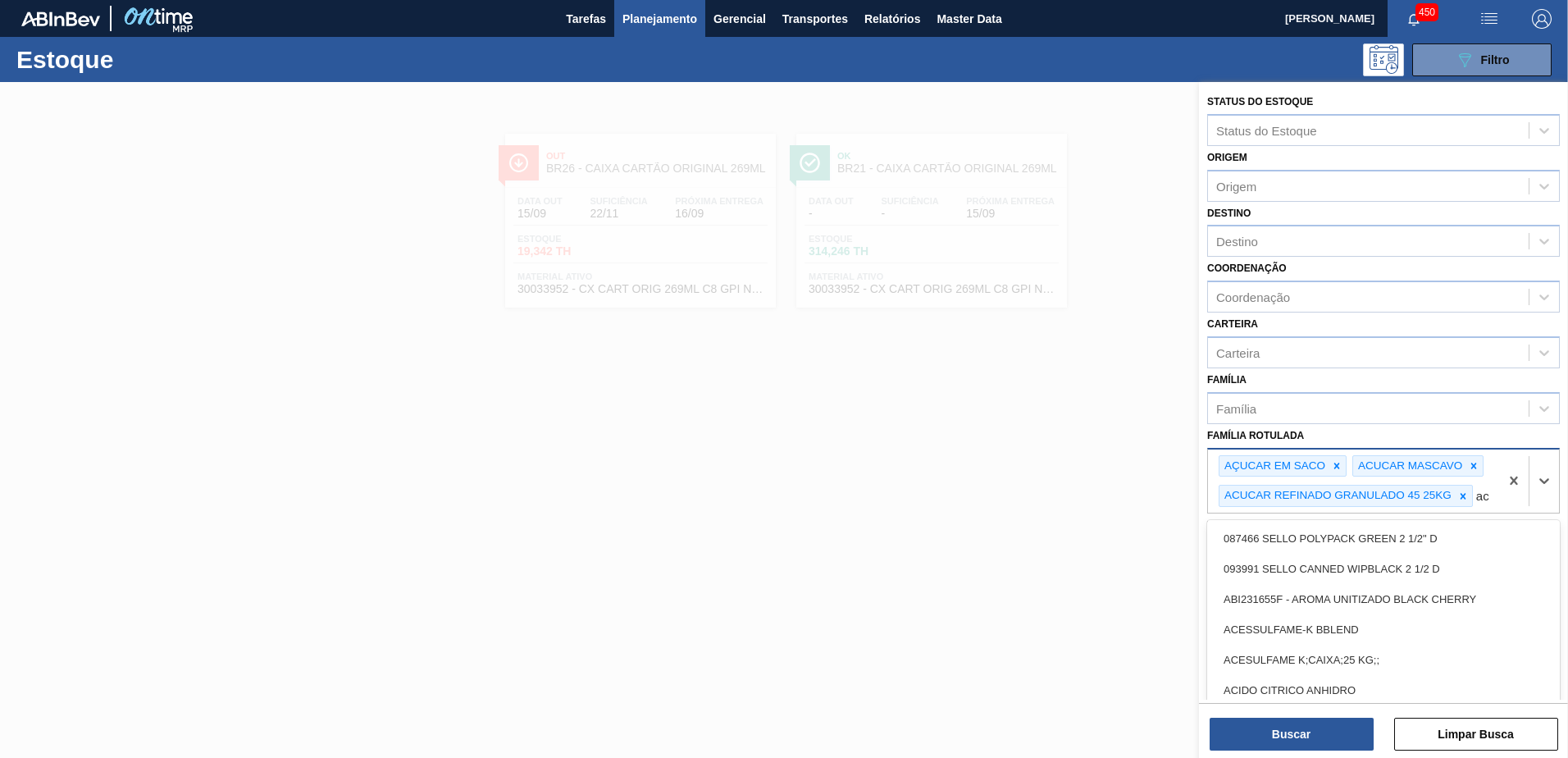
type Rotulada "a"
type Rotulada "açu"
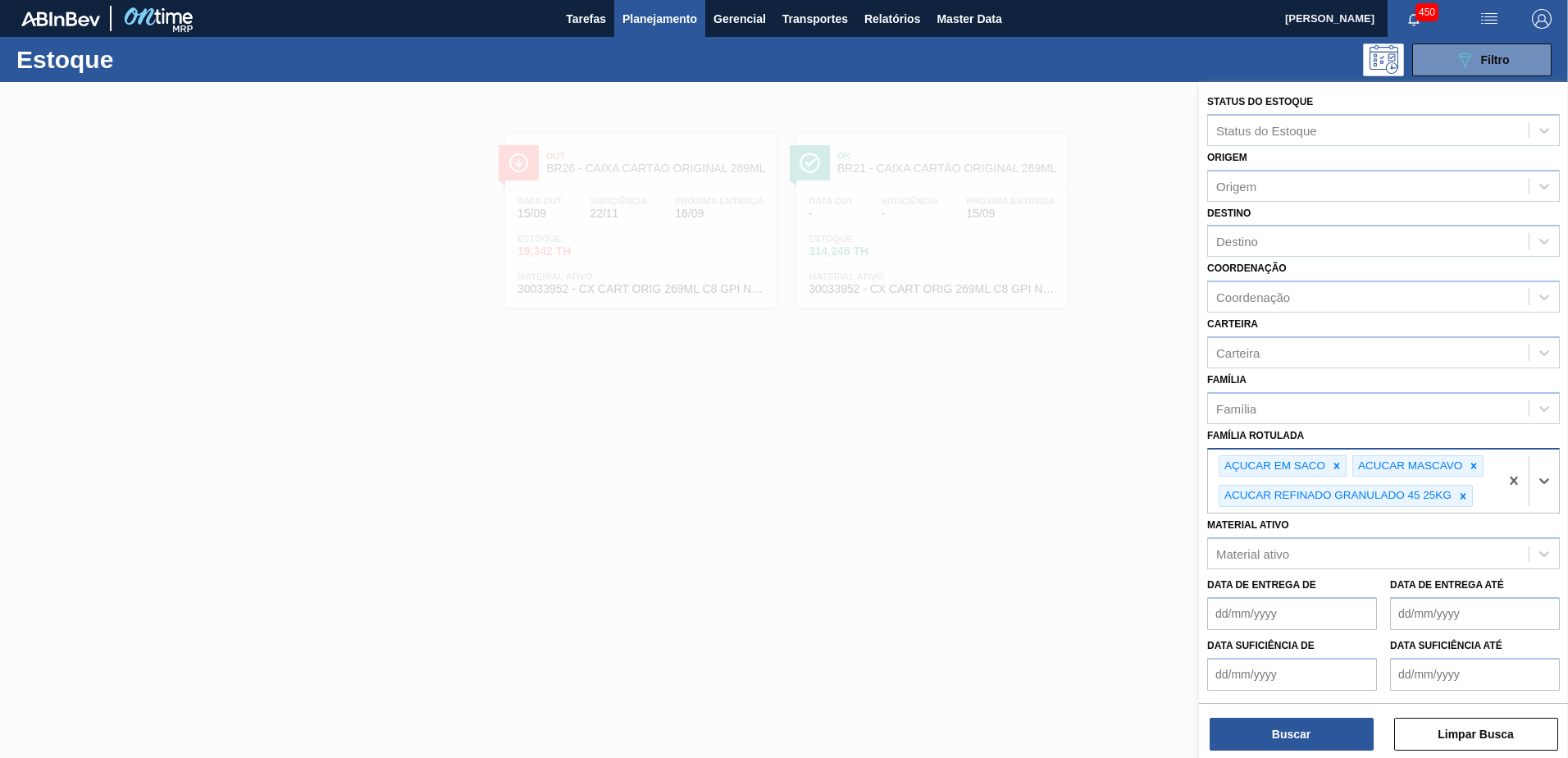
click at [1339, 526] on div "Status do Estoque Status do Estoque Origem Origem Destino Destino Coordenação C…" at bounding box center [1384, 421] width 369 height 677
click at [1288, 742] on button "Buscar" at bounding box center [1291, 734] width 164 height 33
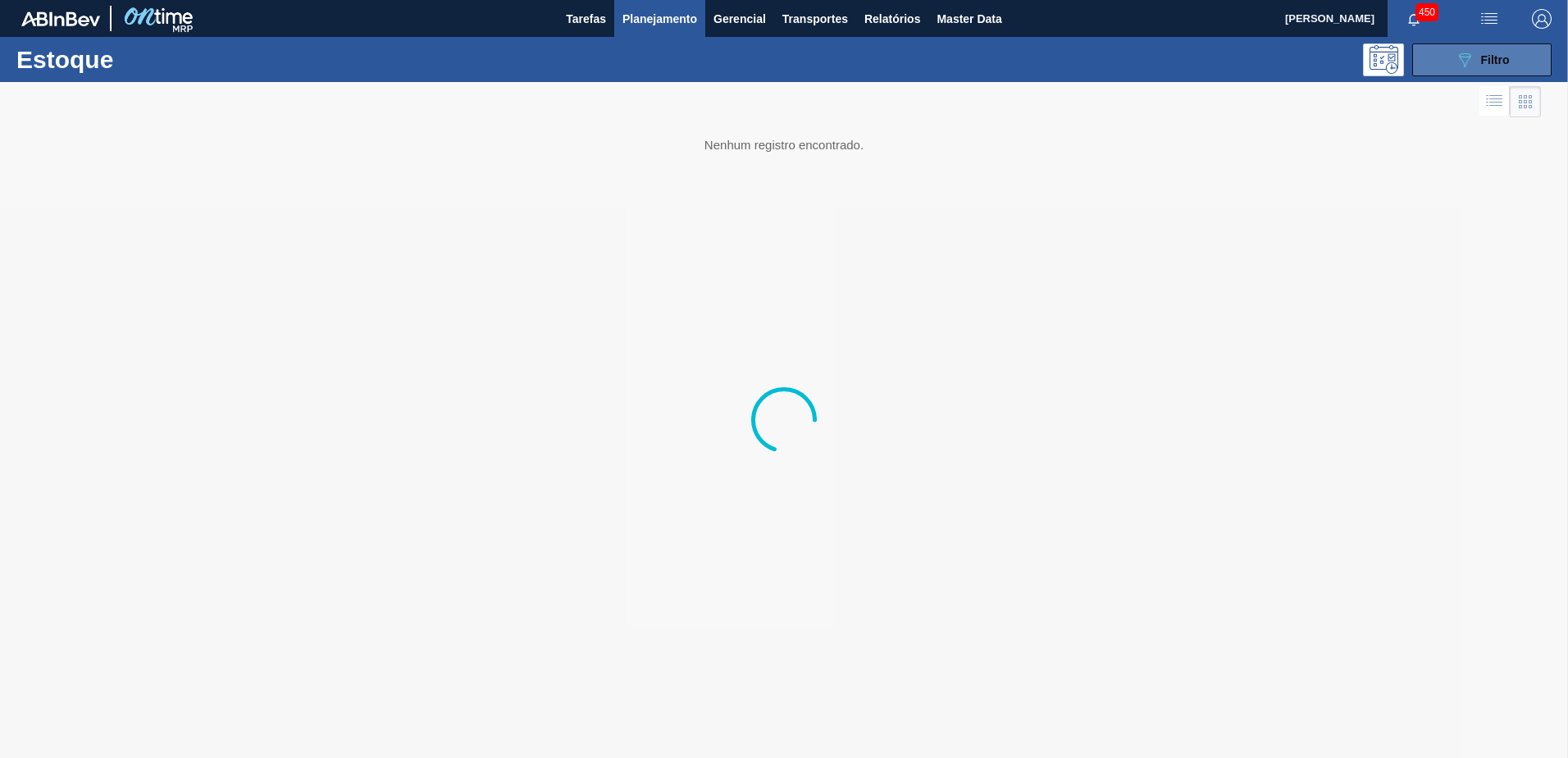
click at [1502, 45] on button "089F7B8B-B2A5-4AFE-B5C0-19BA573D28AC Filtro" at bounding box center [1482, 60] width 139 height 33
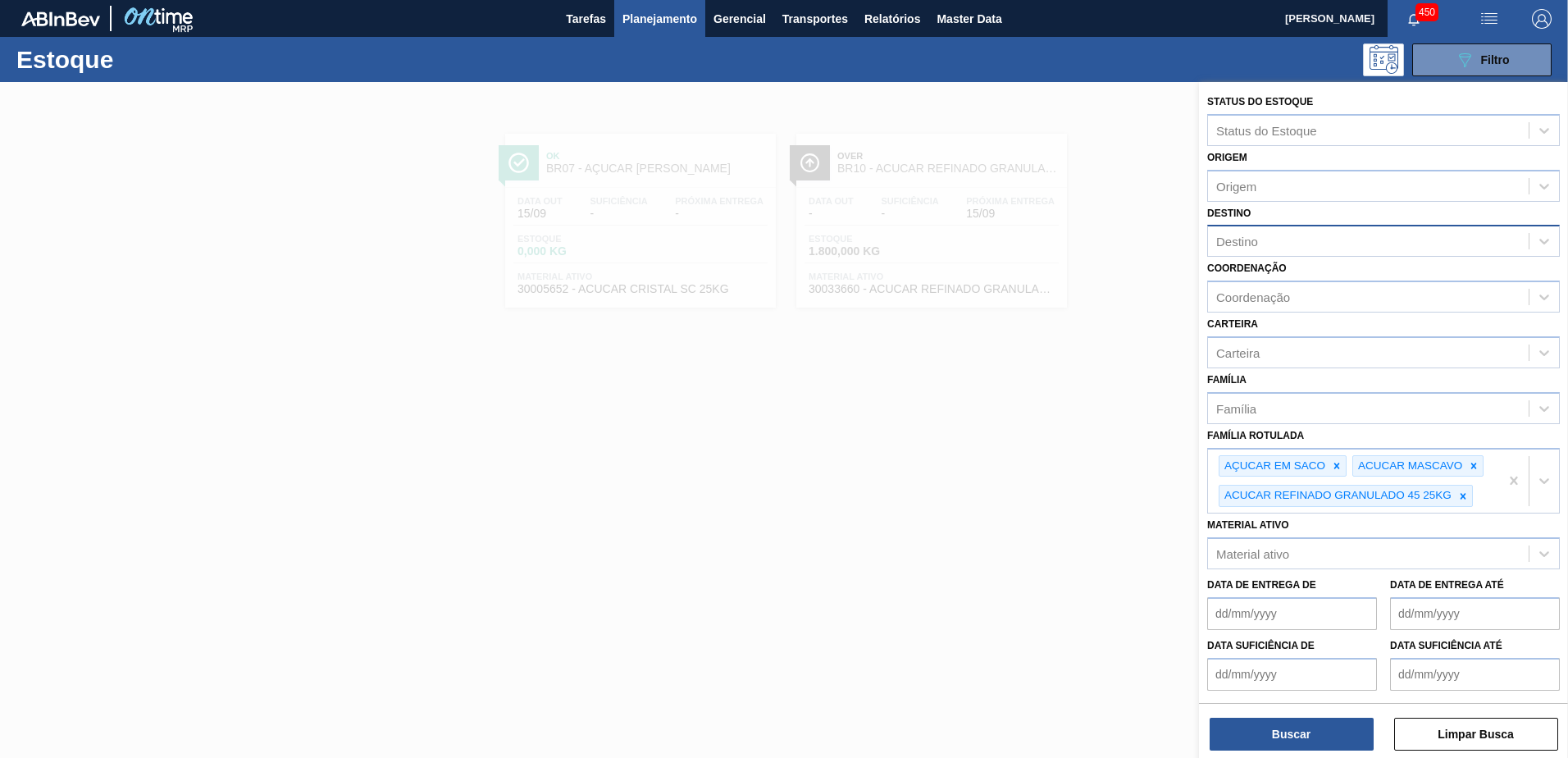
click at [1284, 249] on div "Destino" at bounding box center [1368, 242] width 321 height 24
type input "nova"
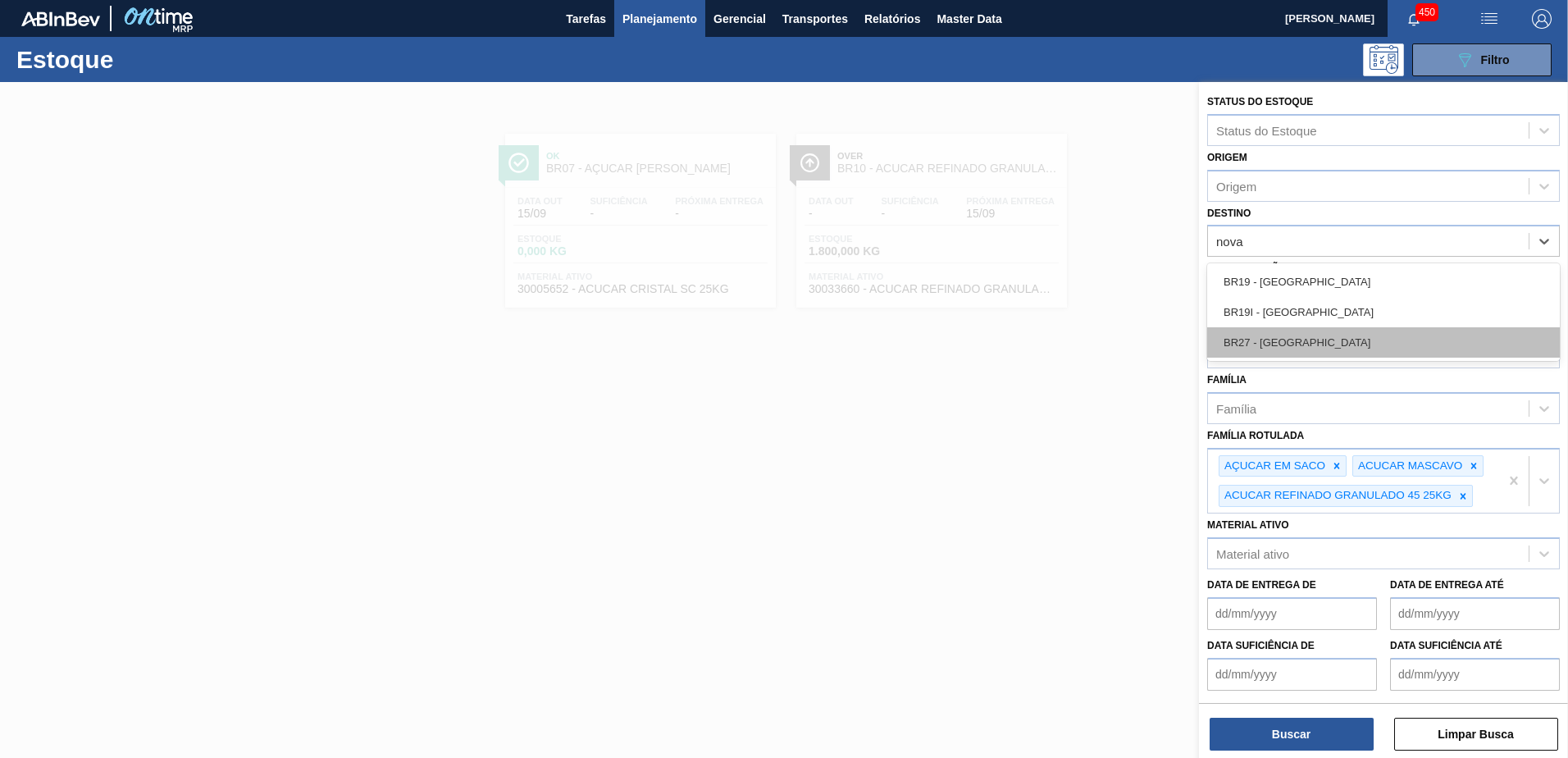
click at [1304, 343] on div "BR27 - [GEOGRAPHIC_DATA]" at bounding box center [1384, 343] width 353 height 31
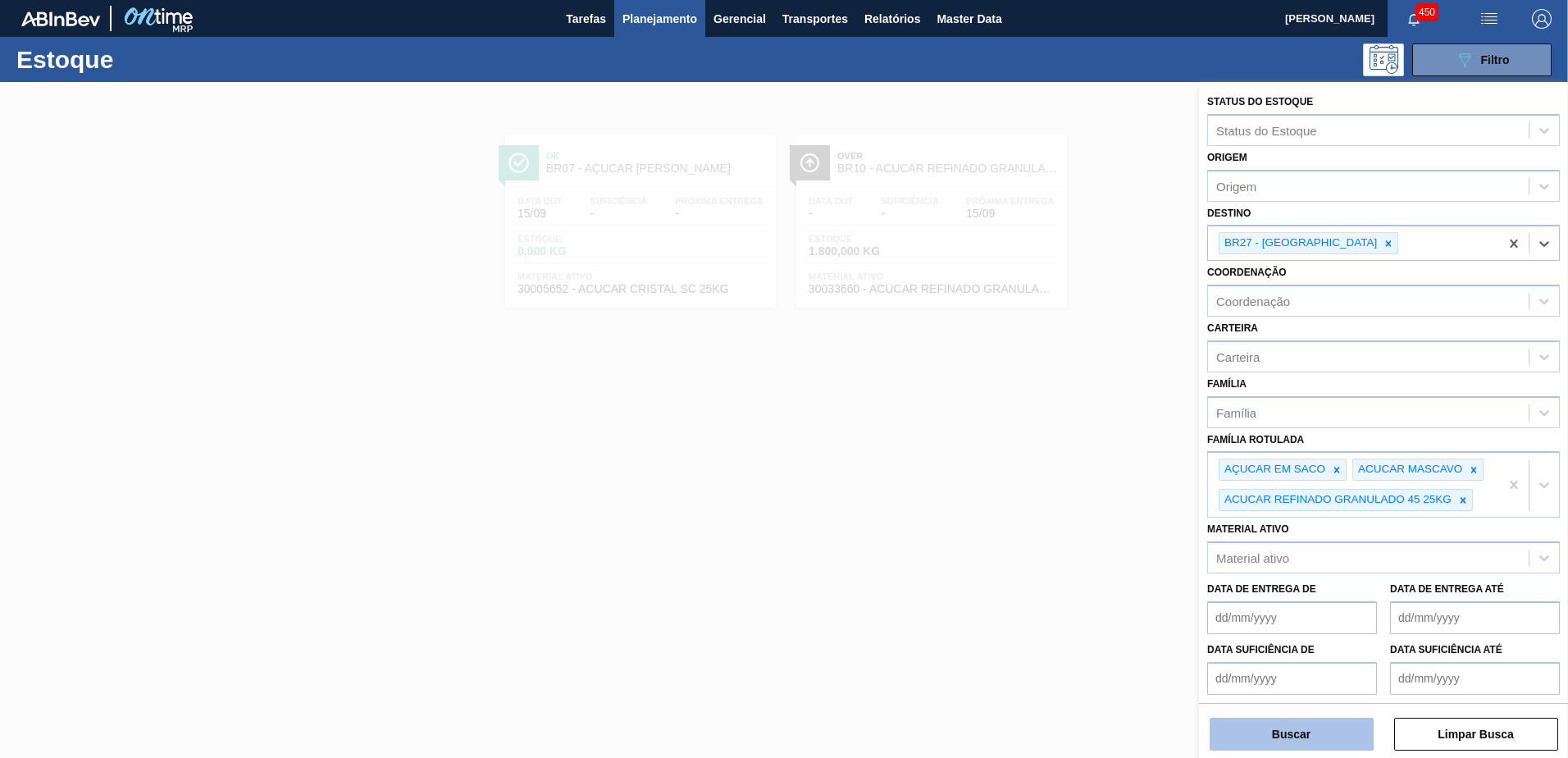
click at [1289, 733] on button "Buscar" at bounding box center [1291, 734] width 164 height 33
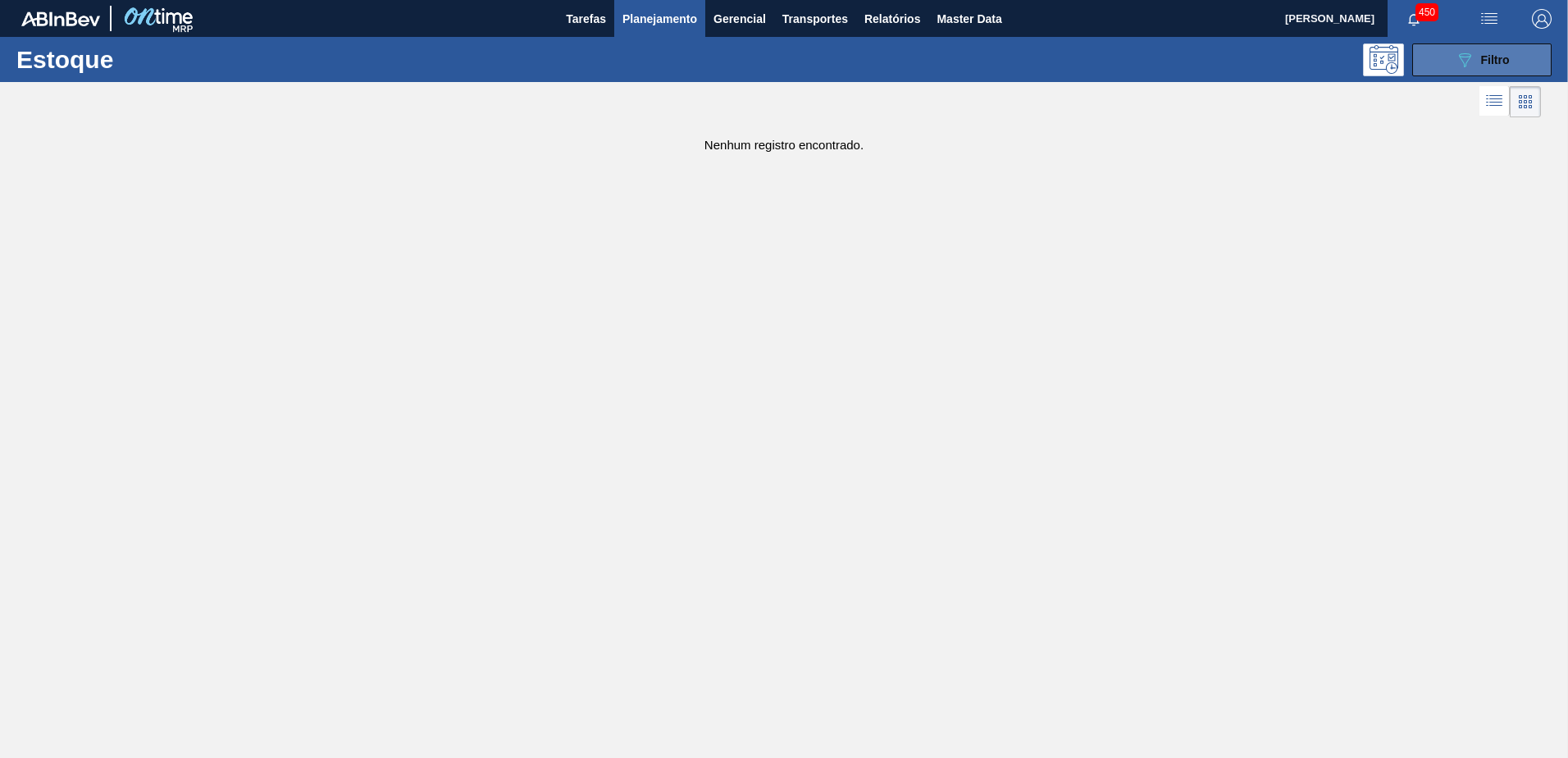
click at [1472, 73] on button "089F7B8B-B2A5-4AFE-B5C0-19BA573D28AC Filtro" at bounding box center [1482, 60] width 139 height 33
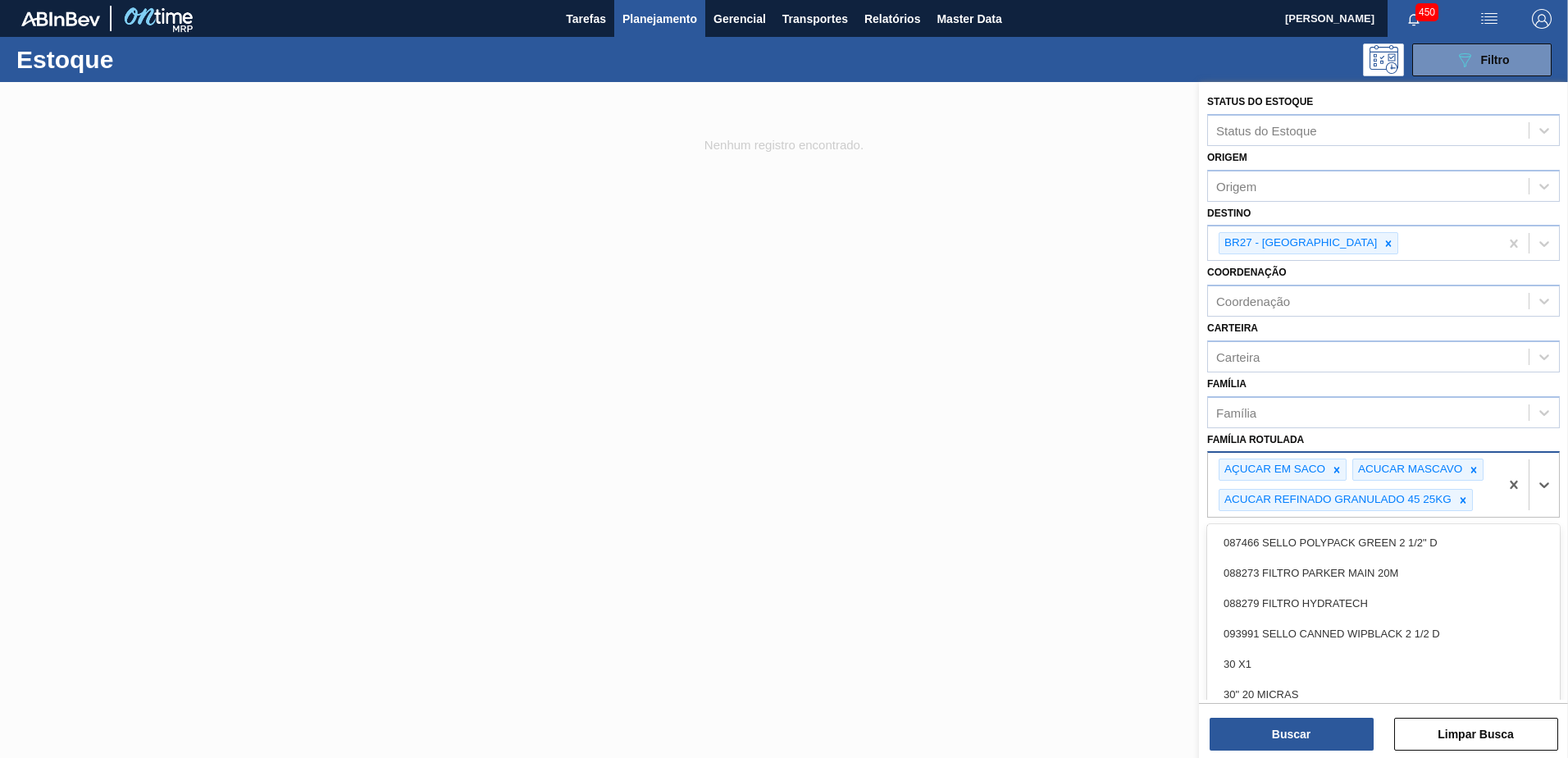
click at [1487, 501] on div "AÇUCAR [PERSON_NAME] ACUCAR MASCAVO ACUCAR REFINADO GRANULADO 45 25KG" at bounding box center [1354, 485] width 291 height 64
type Rotulada "a"
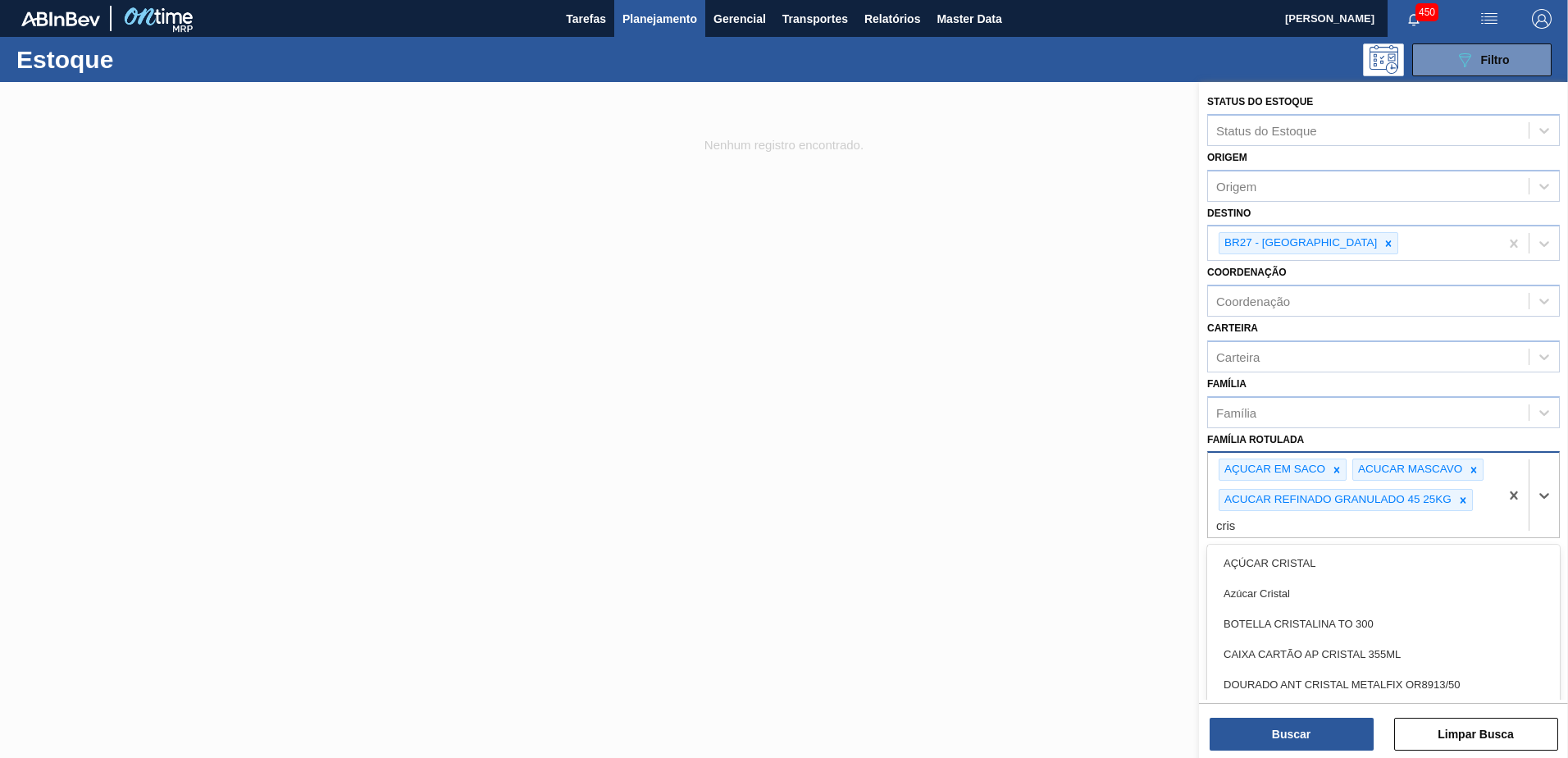
type Rotulada "[DEMOGRAPHIC_DATA]"
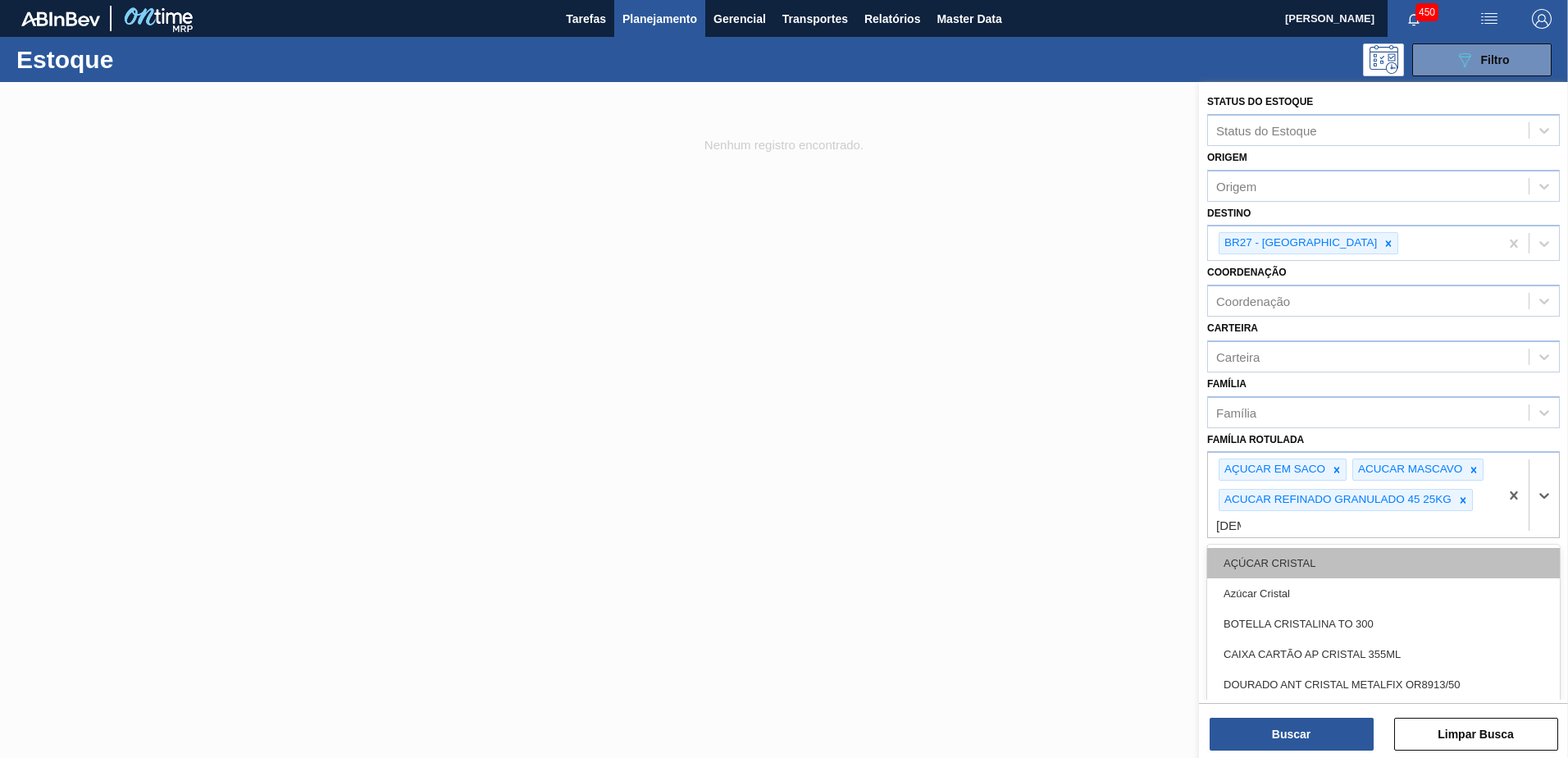
click at [1325, 558] on div "AÇÚCAR CRISTAL" at bounding box center [1384, 564] width 353 height 31
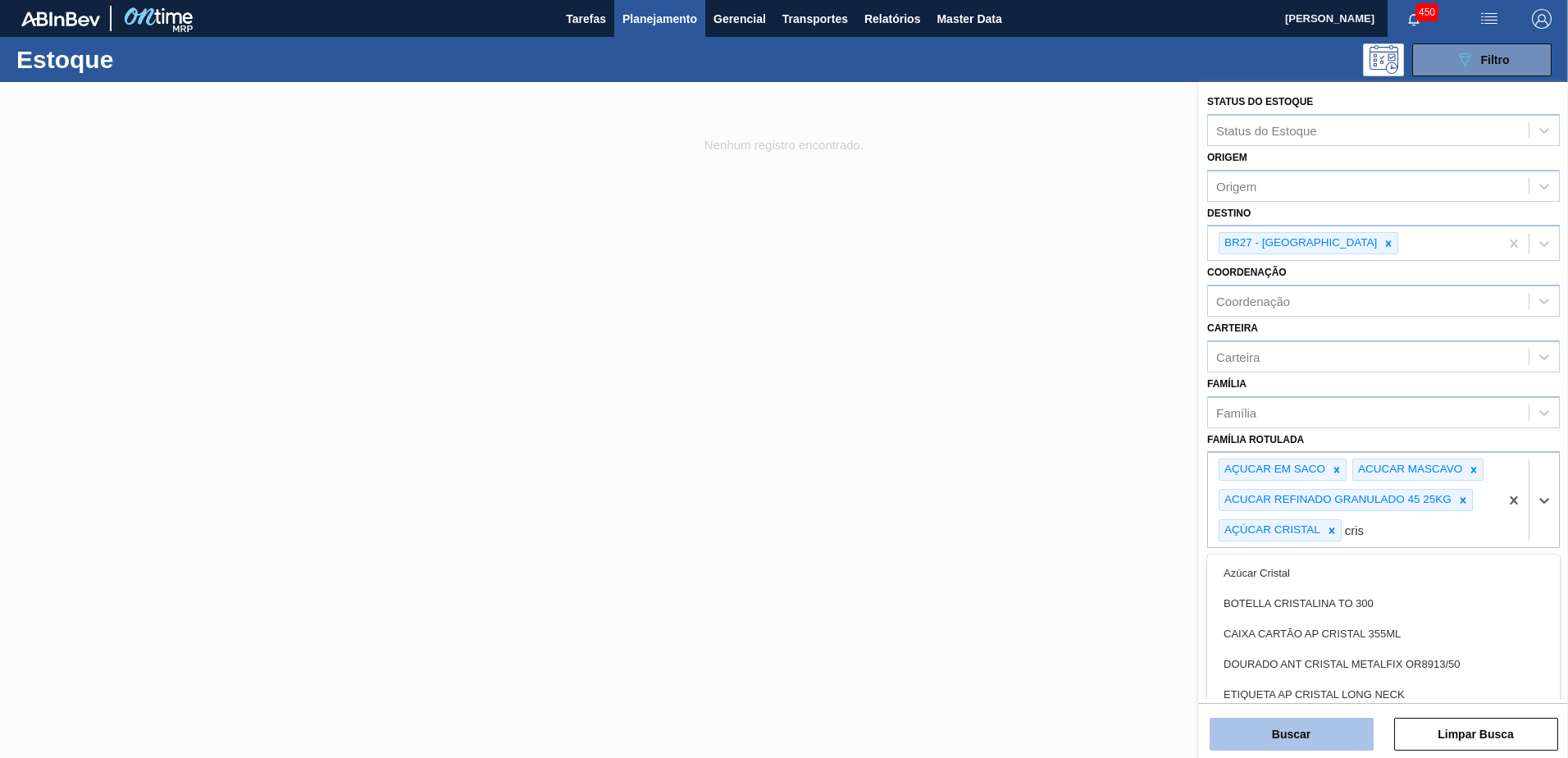
type Rotulada "cris"
click at [1324, 744] on button "Buscar" at bounding box center [1291, 734] width 164 height 33
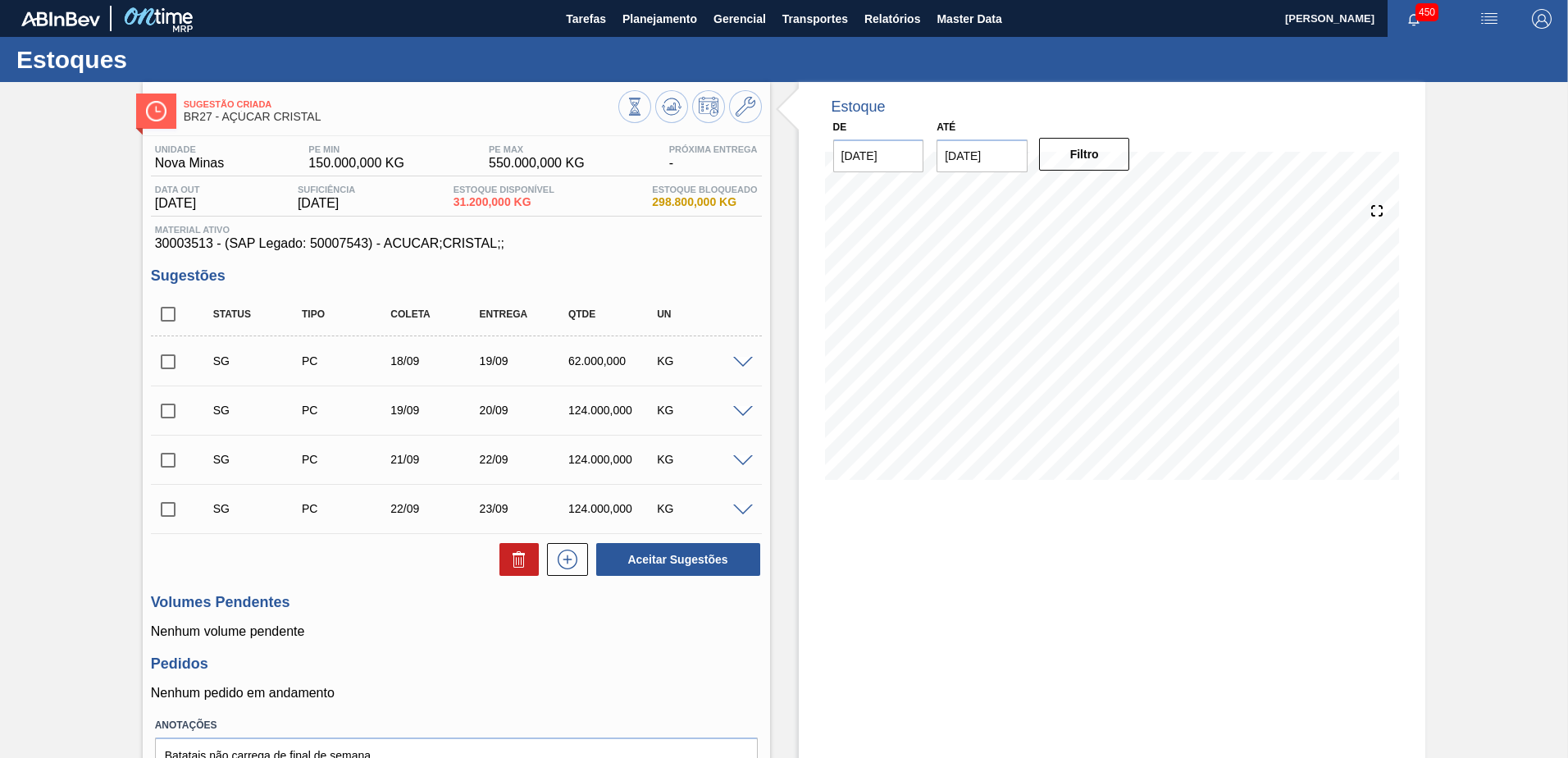
click at [1014, 119] on div "Até 29/09/2025" at bounding box center [982, 144] width 91 height 57
click at [1017, 147] on input "29/09/2025" at bounding box center [982, 156] width 91 height 33
click at [1032, 352] on div "1" at bounding box center [1036, 354] width 22 height 22
click at [870, 156] on input "15/09/2025" at bounding box center [879, 156] width 91 height 33
click at [960, 151] on input "01/10/2025" at bounding box center [982, 156] width 91 height 33
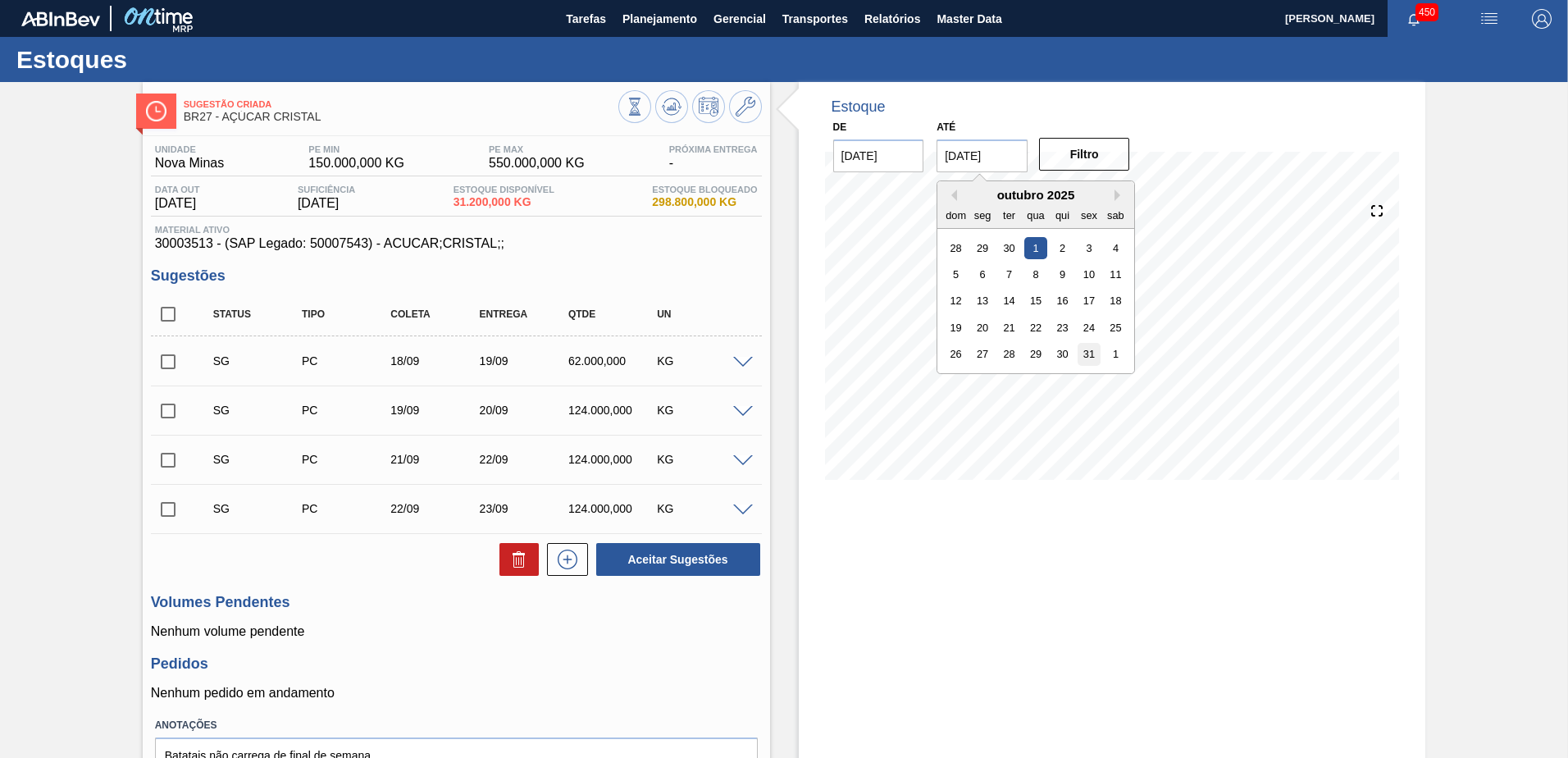
click at [1091, 357] on div "31" at bounding box center [1090, 354] width 22 height 22
type input "31/10/2025"
click at [894, 164] on input "15/09/2025" at bounding box center [879, 156] width 91 height 33
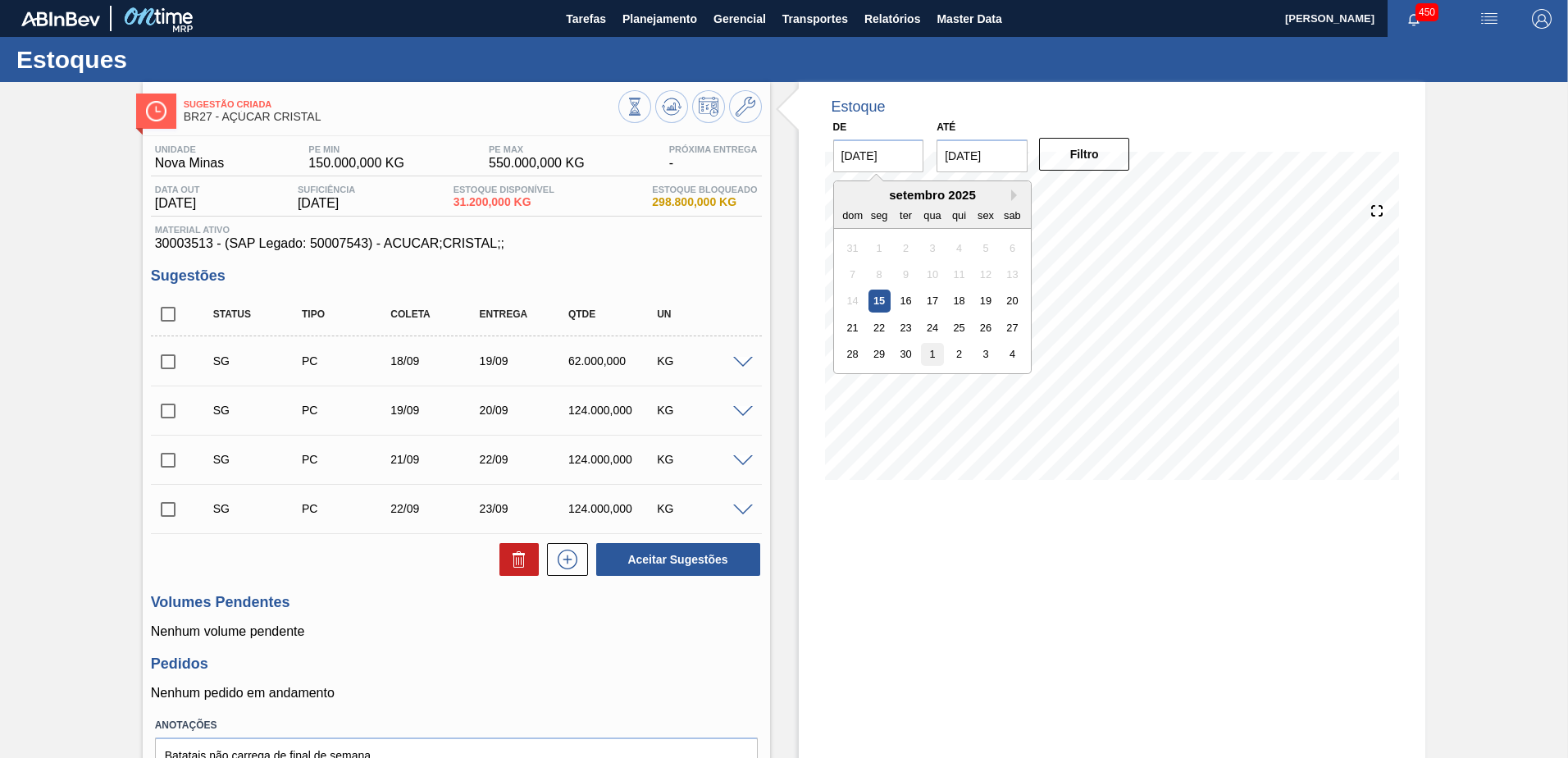
click at [922, 357] on div "1" at bounding box center [932, 354] width 22 height 22
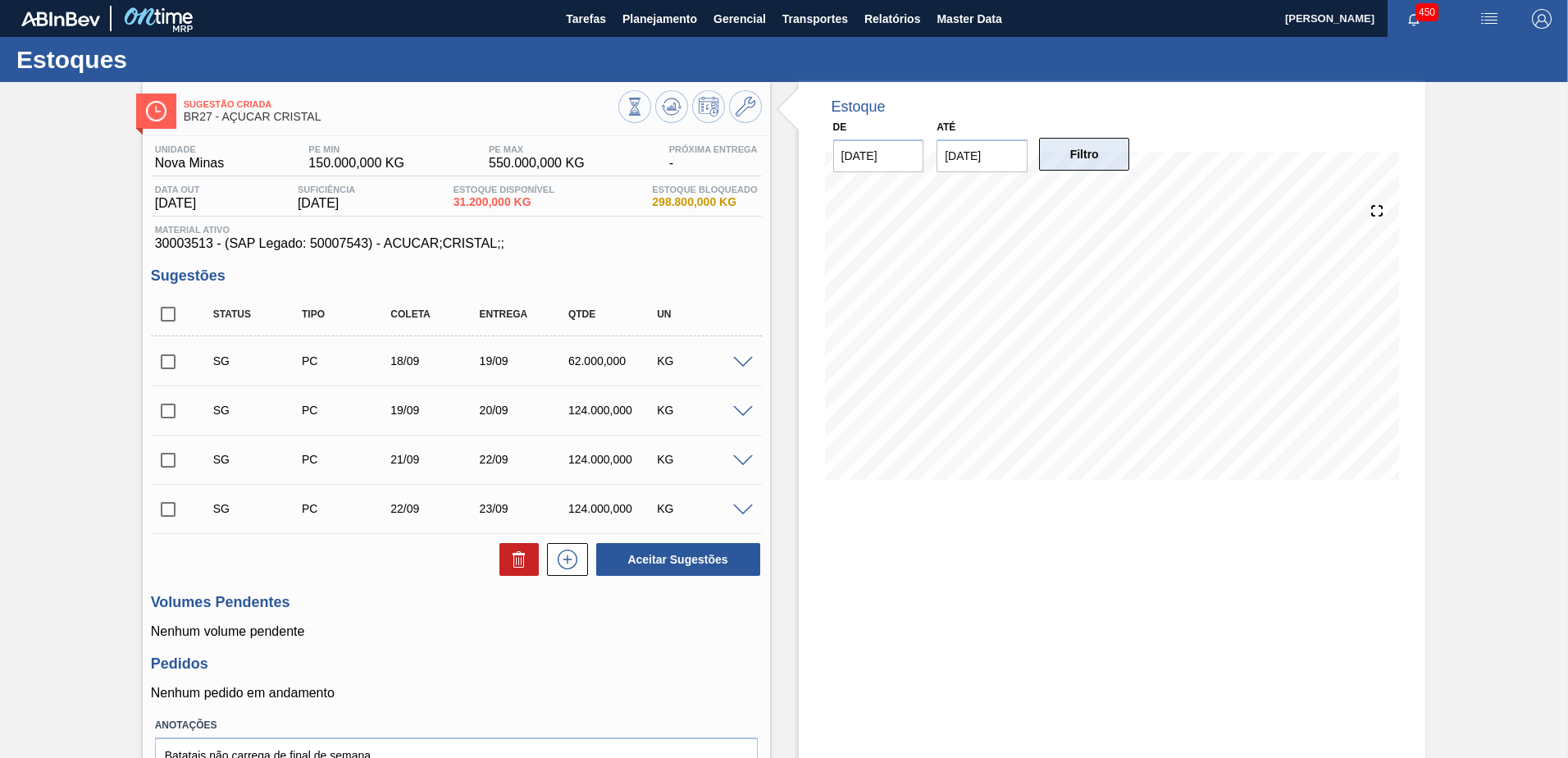
click at [1084, 164] on button "Filtro" at bounding box center [1084, 154] width 91 height 33
click at [1091, 156] on button "Filtro" at bounding box center [1084, 154] width 91 height 33
click at [1090, 146] on button "Filtro" at bounding box center [1084, 154] width 91 height 33
click at [1089, 146] on button "Filtro" at bounding box center [1084, 154] width 91 height 33
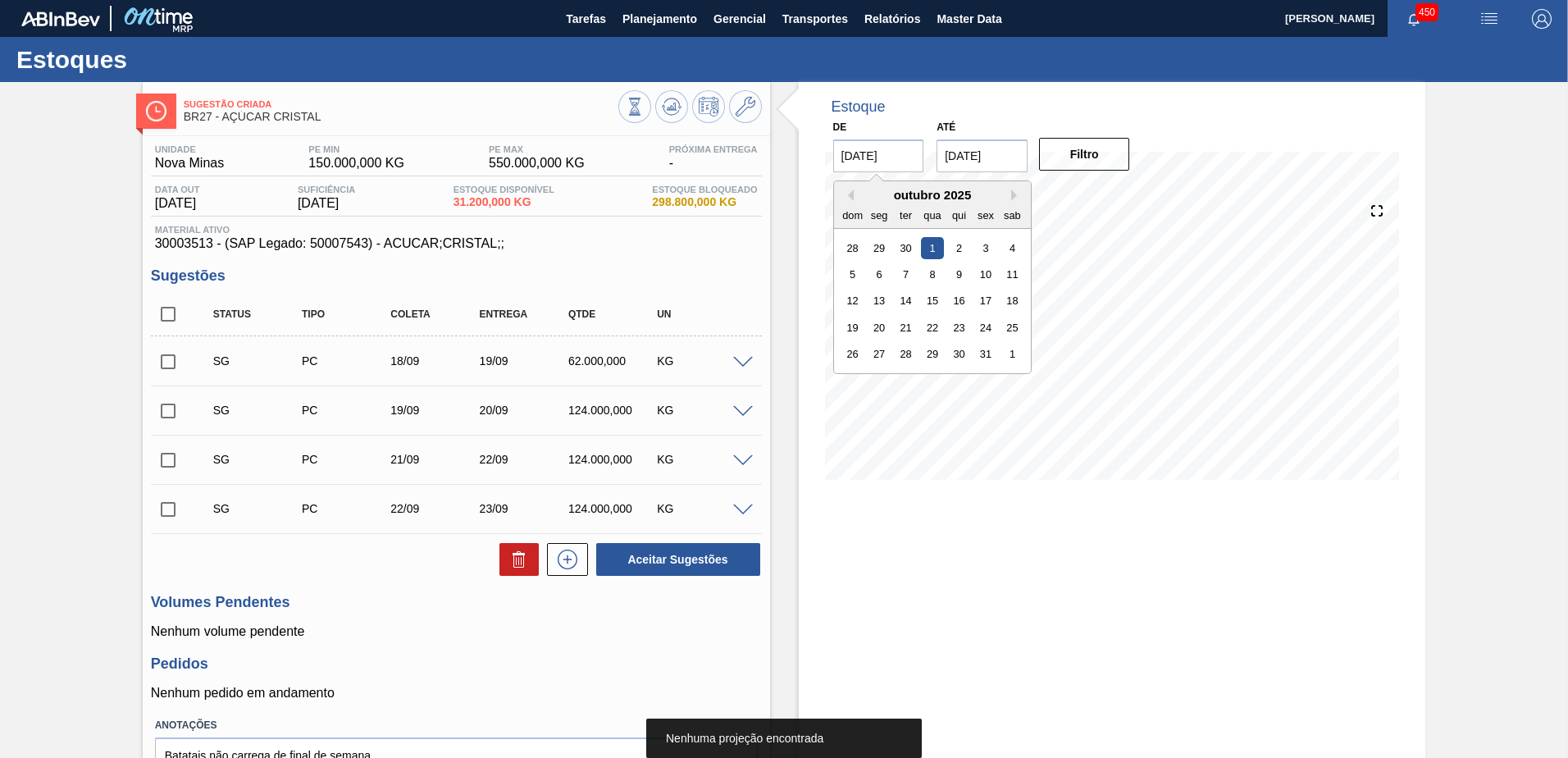
click at [861, 157] on input "01/10/2025" at bounding box center [879, 156] width 91 height 33
click at [848, 197] on button "Previous Month" at bounding box center [848, 195] width 12 height 12
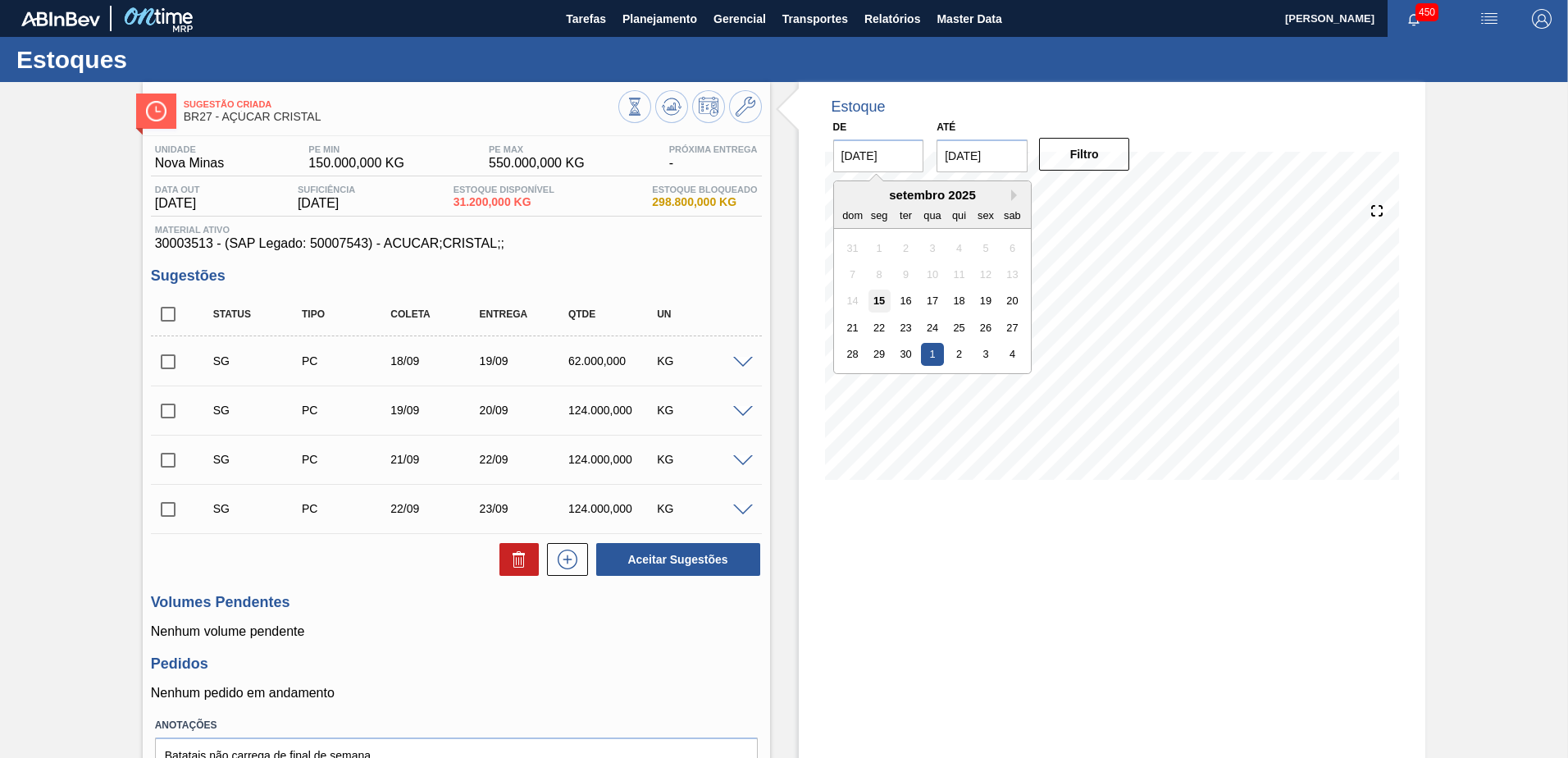
click at [874, 300] on div "15" at bounding box center [879, 300] width 22 height 22
type input "15/09/2025"
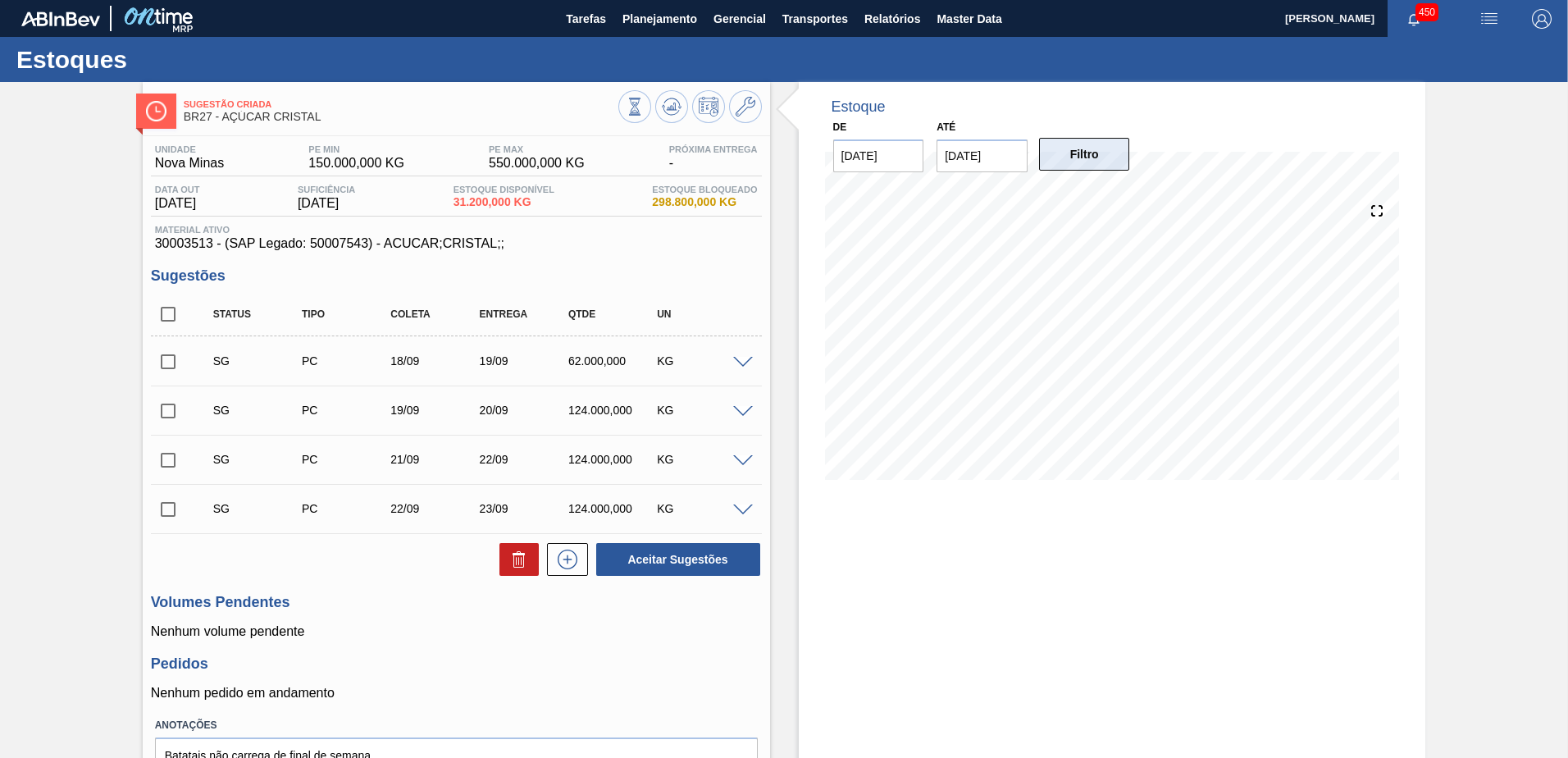
click at [1061, 156] on button "Filtro" at bounding box center [1084, 154] width 91 height 33
click at [1063, 164] on button "Filtro" at bounding box center [1084, 154] width 91 height 33
click at [1030, 154] on div "Até 31/10/2025" at bounding box center [982, 144] width 104 height 57
drag, startPoint x: 152, startPoint y: 246, endPoint x: 210, endPoint y: 248, distance: 58.0
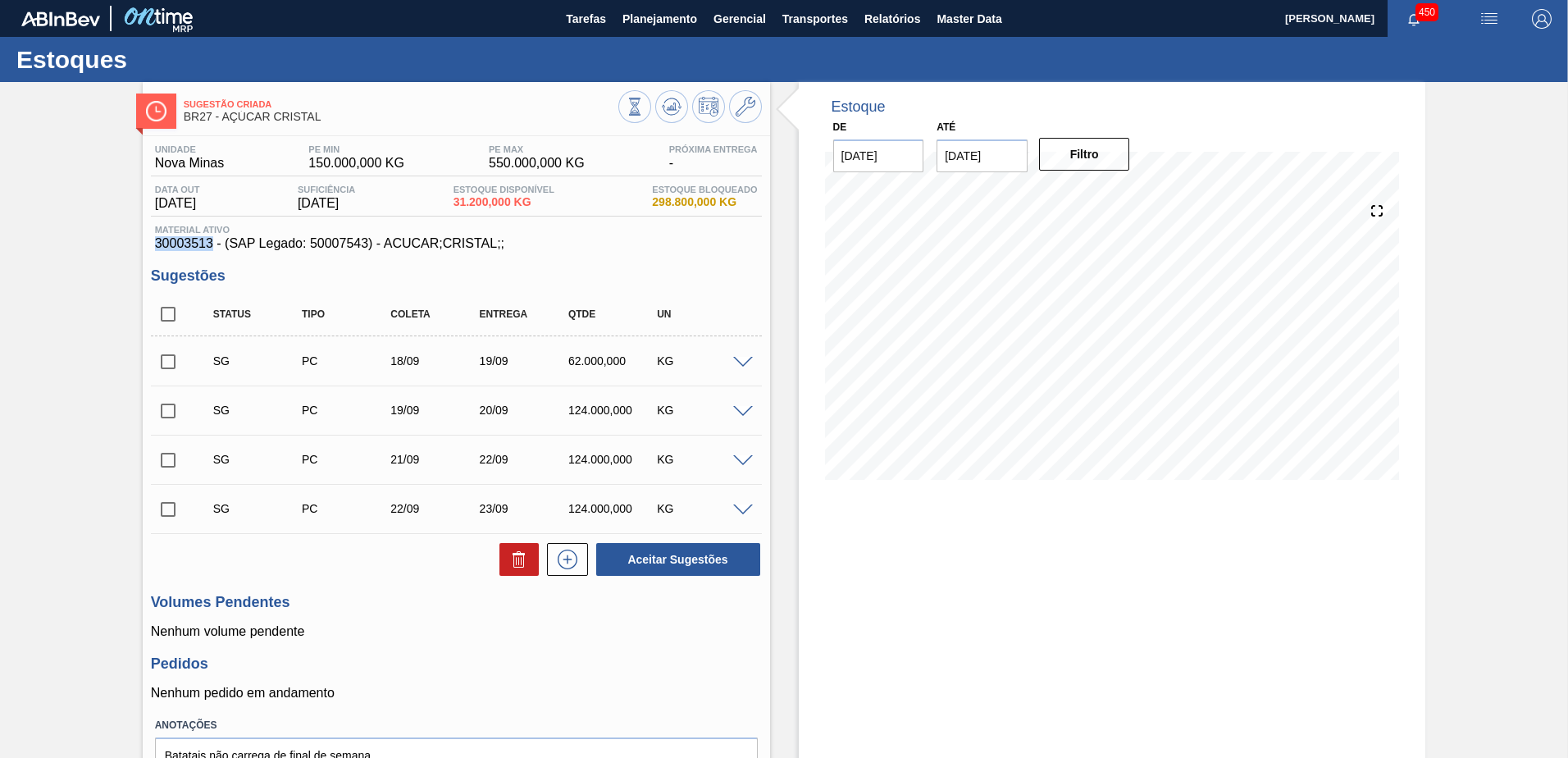
click at [210, 248] on div "Material ativo 30003513 - (SAP Legado: 50007543) - ACUCAR;CRISTAL;;" at bounding box center [457, 238] width 611 height 26
copy span "30003513"
